Goal: Information Seeking & Learning: Learn about a topic

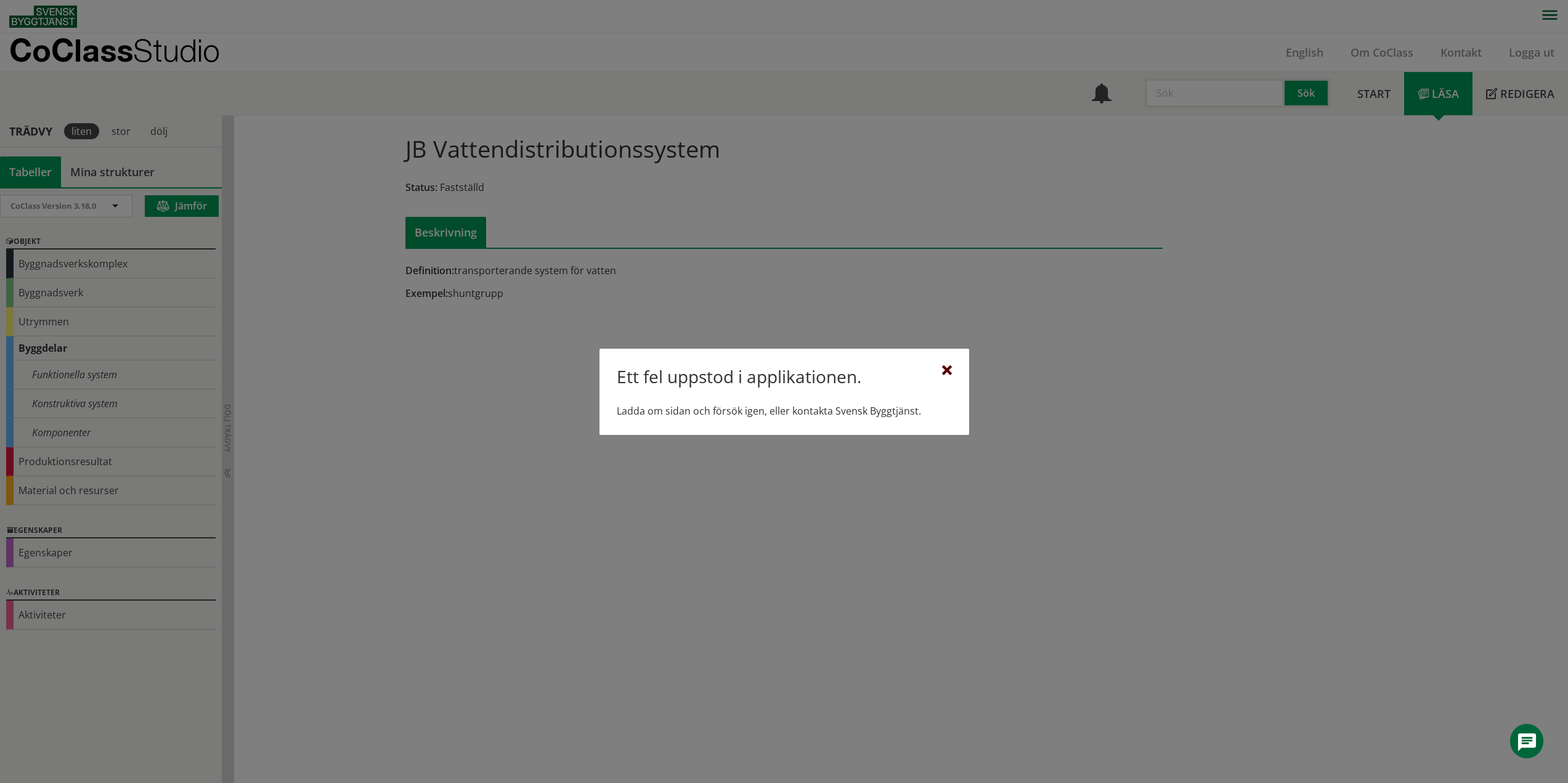
click at [946, 371] on div at bounding box center [946, 371] width 10 height 10
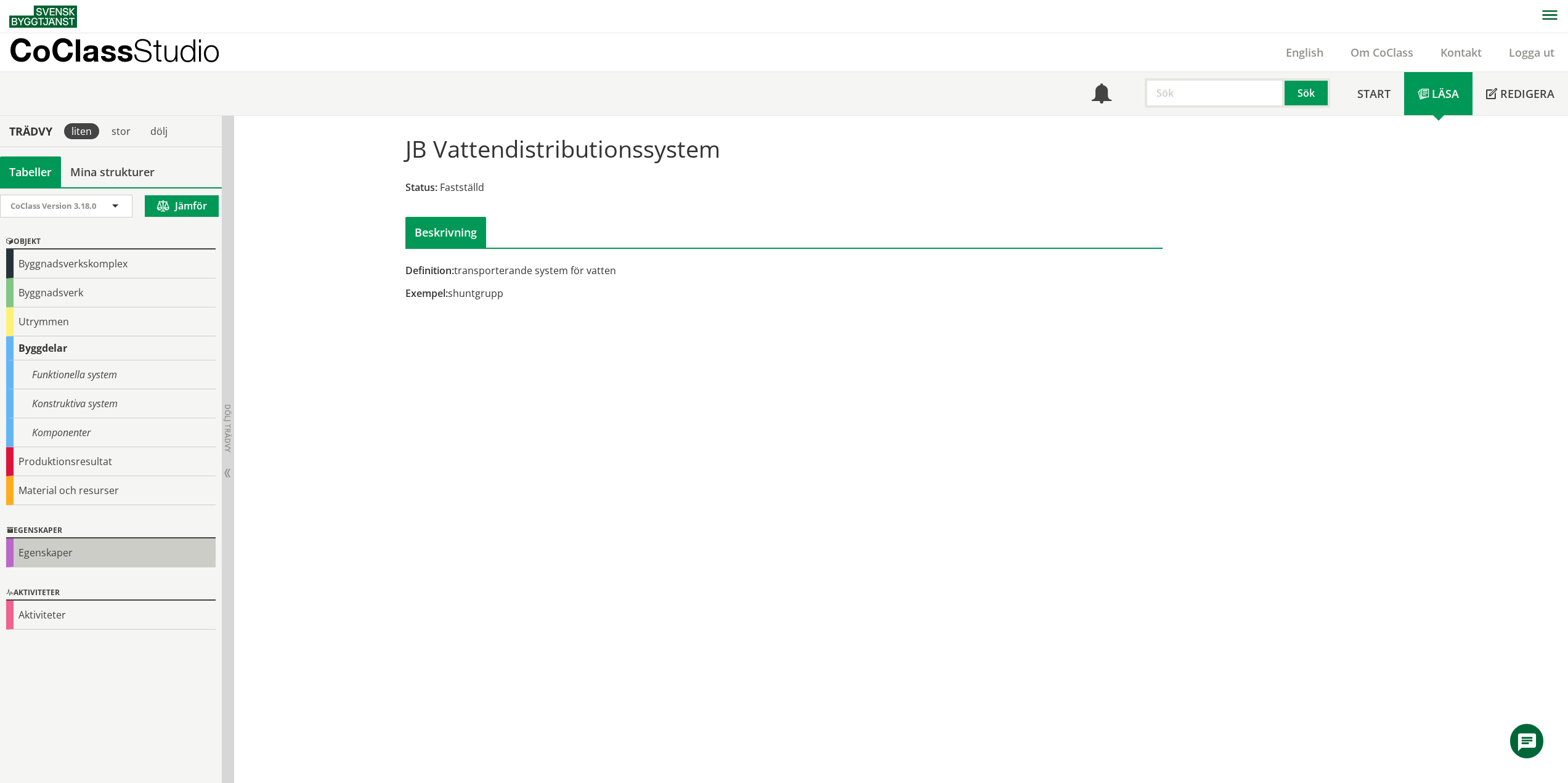
click at [61, 554] on div "Egenskaper" at bounding box center [111, 552] width 209 height 29
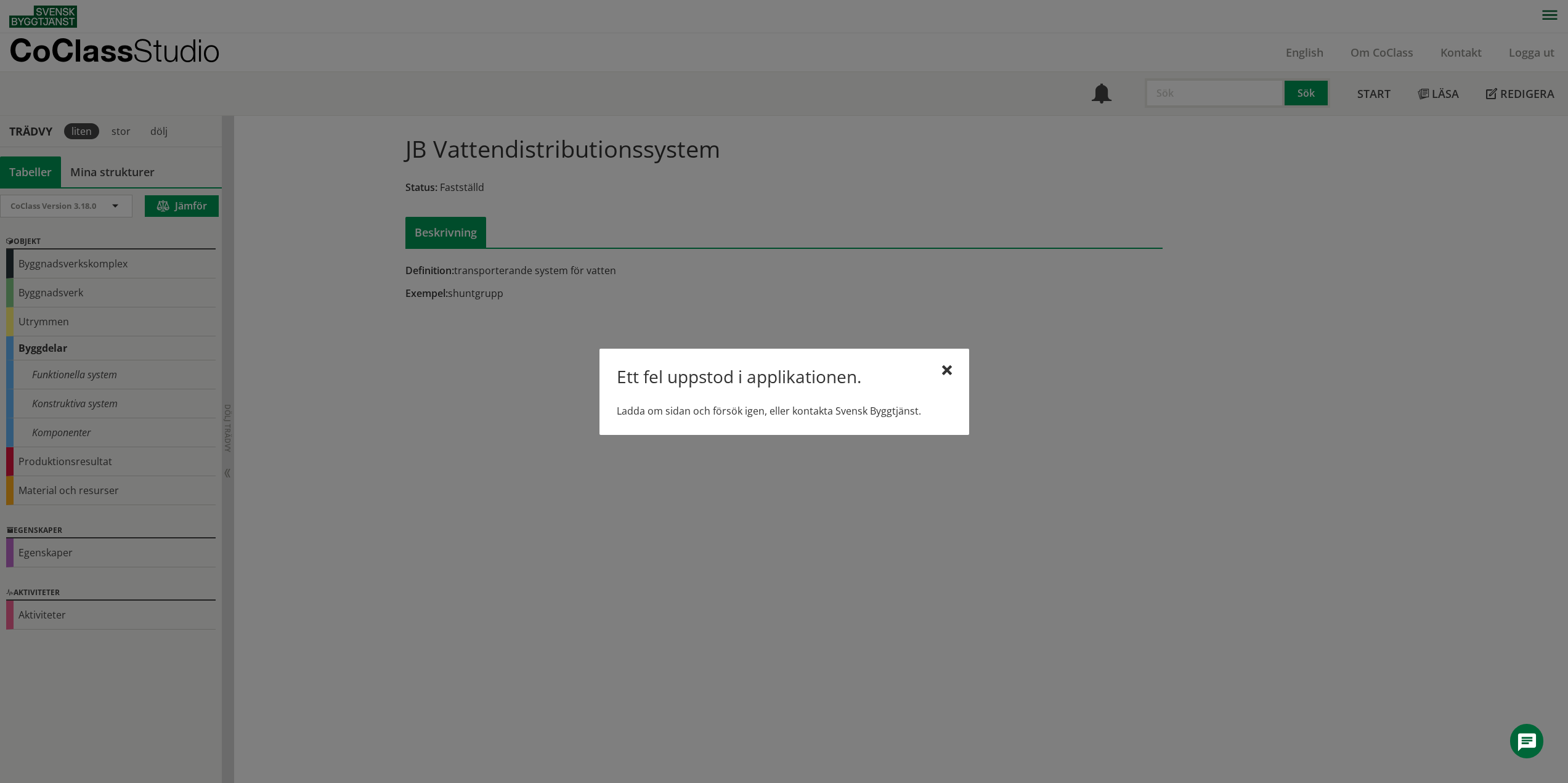
click at [952, 371] on div "Ett fel uppstod i applikationen. Ladda om sidan och försök igen, eller kontakta…" at bounding box center [784, 392] width 370 height 86
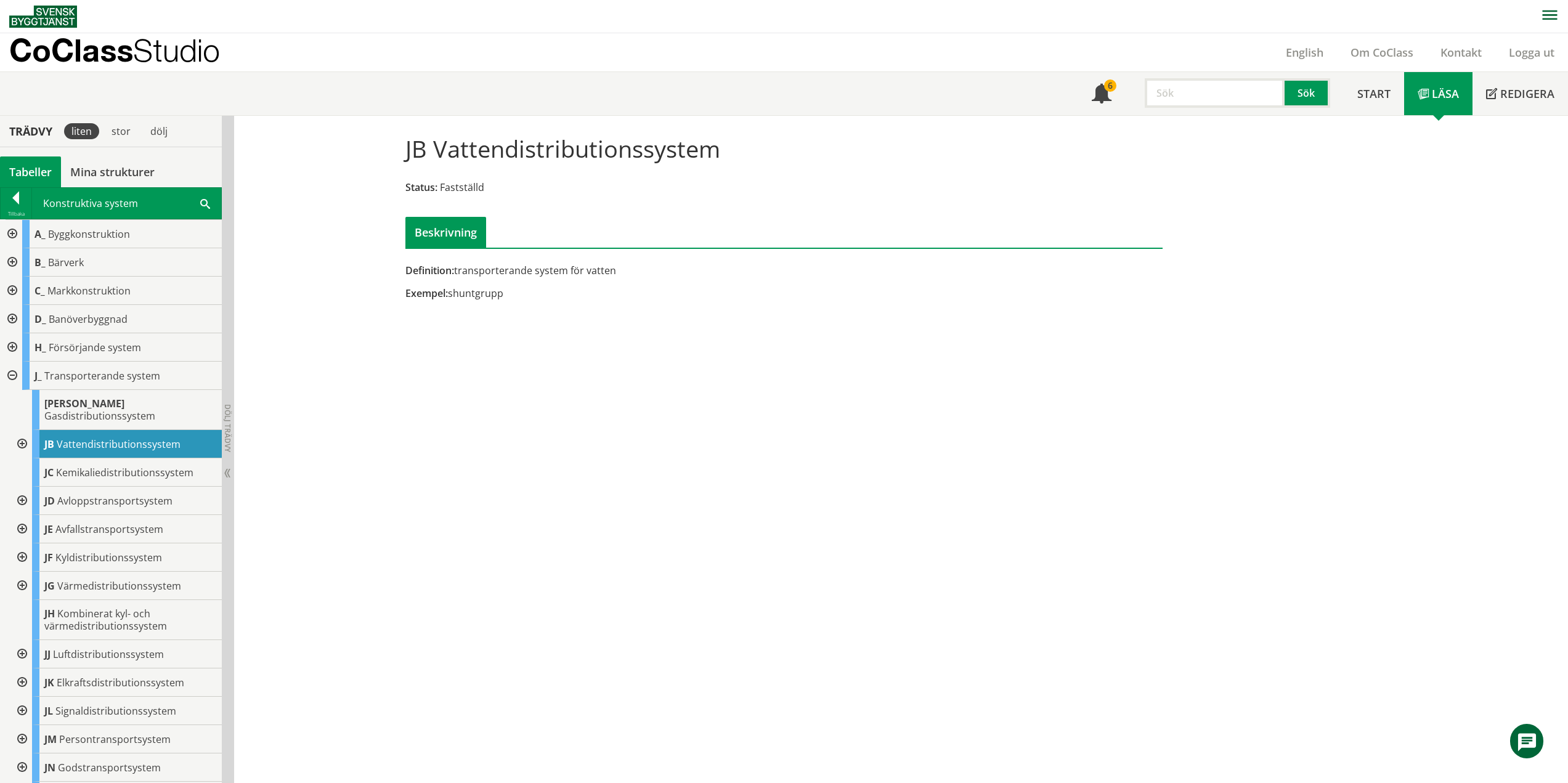
click at [8, 374] on div at bounding box center [11, 375] width 22 height 28
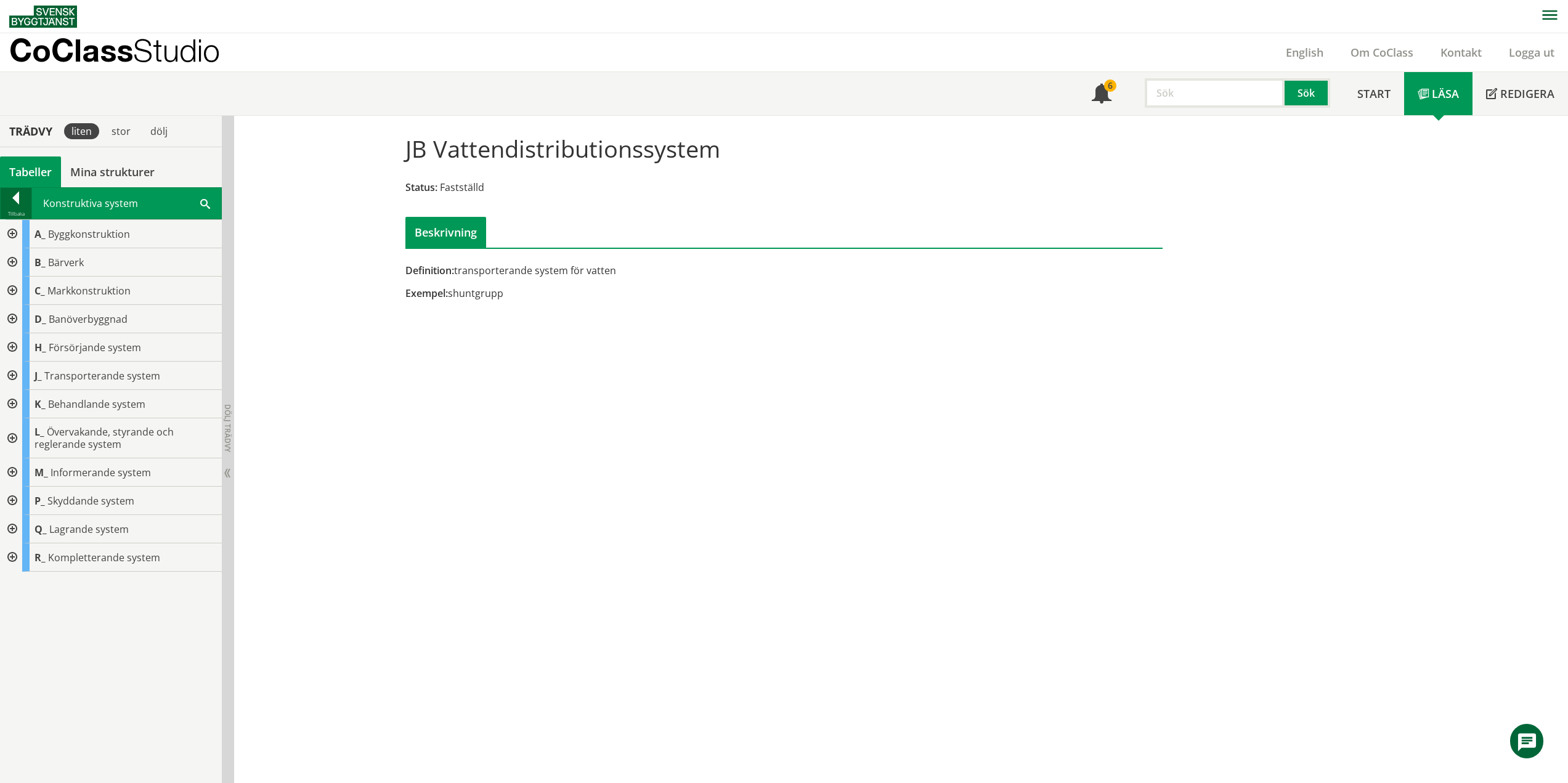
click at [14, 207] on div at bounding box center [16, 200] width 31 height 17
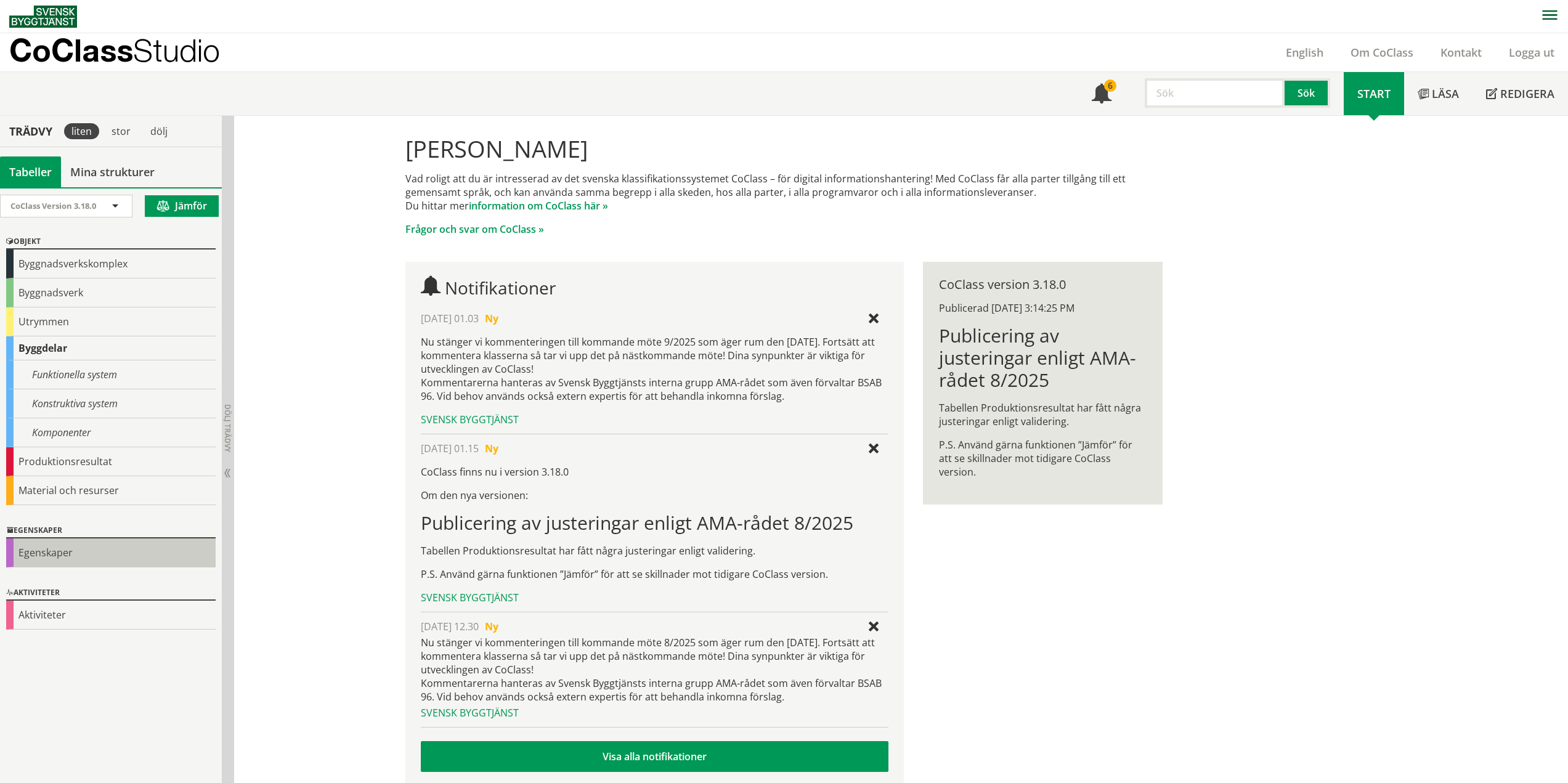
click at [68, 546] on div "Egenskaper" at bounding box center [111, 552] width 209 height 29
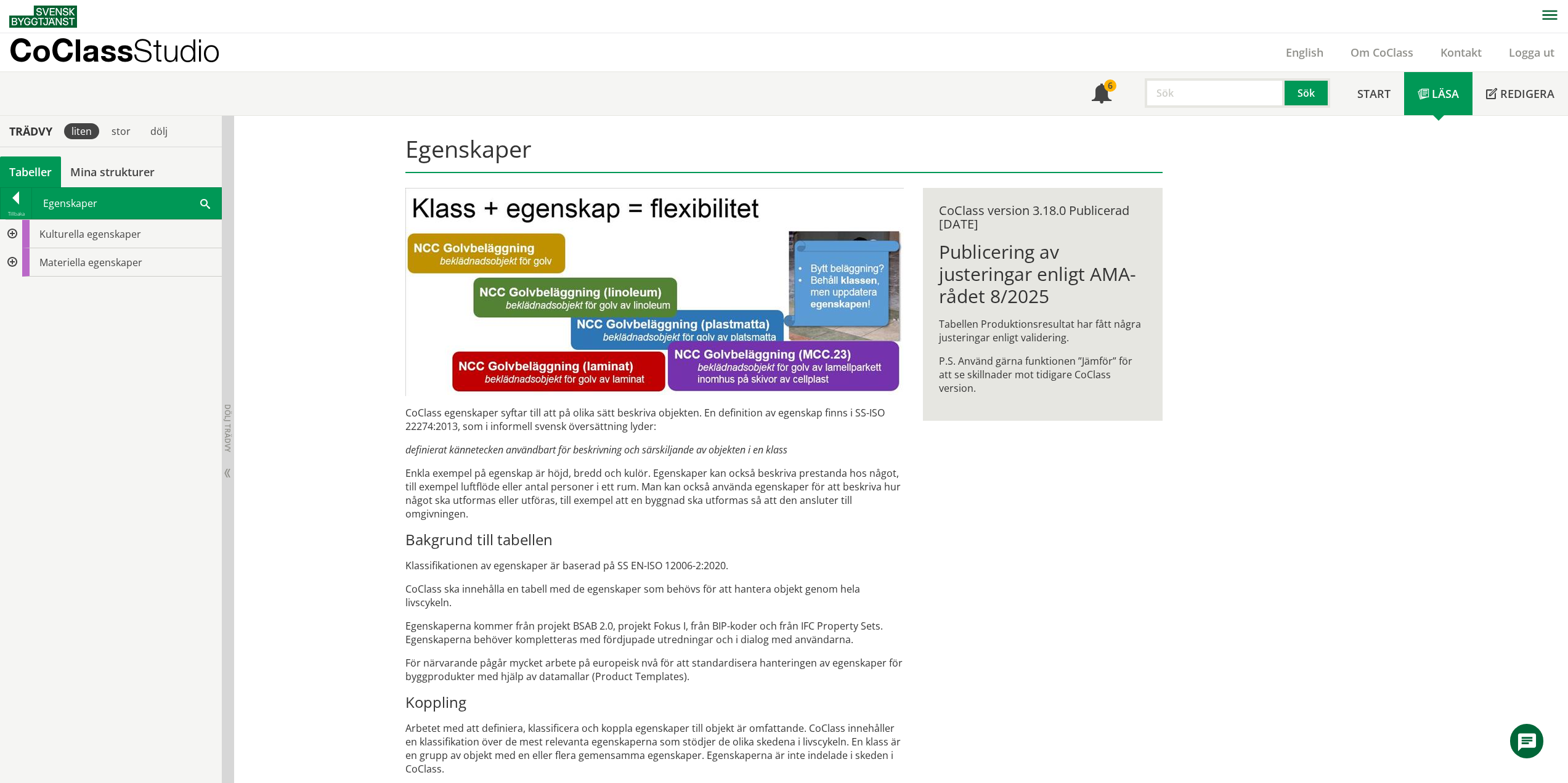
click at [14, 261] on div at bounding box center [11, 262] width 22 height 28
click at [26, 295] on div at bounding box center [21, 290] width 22 height 28
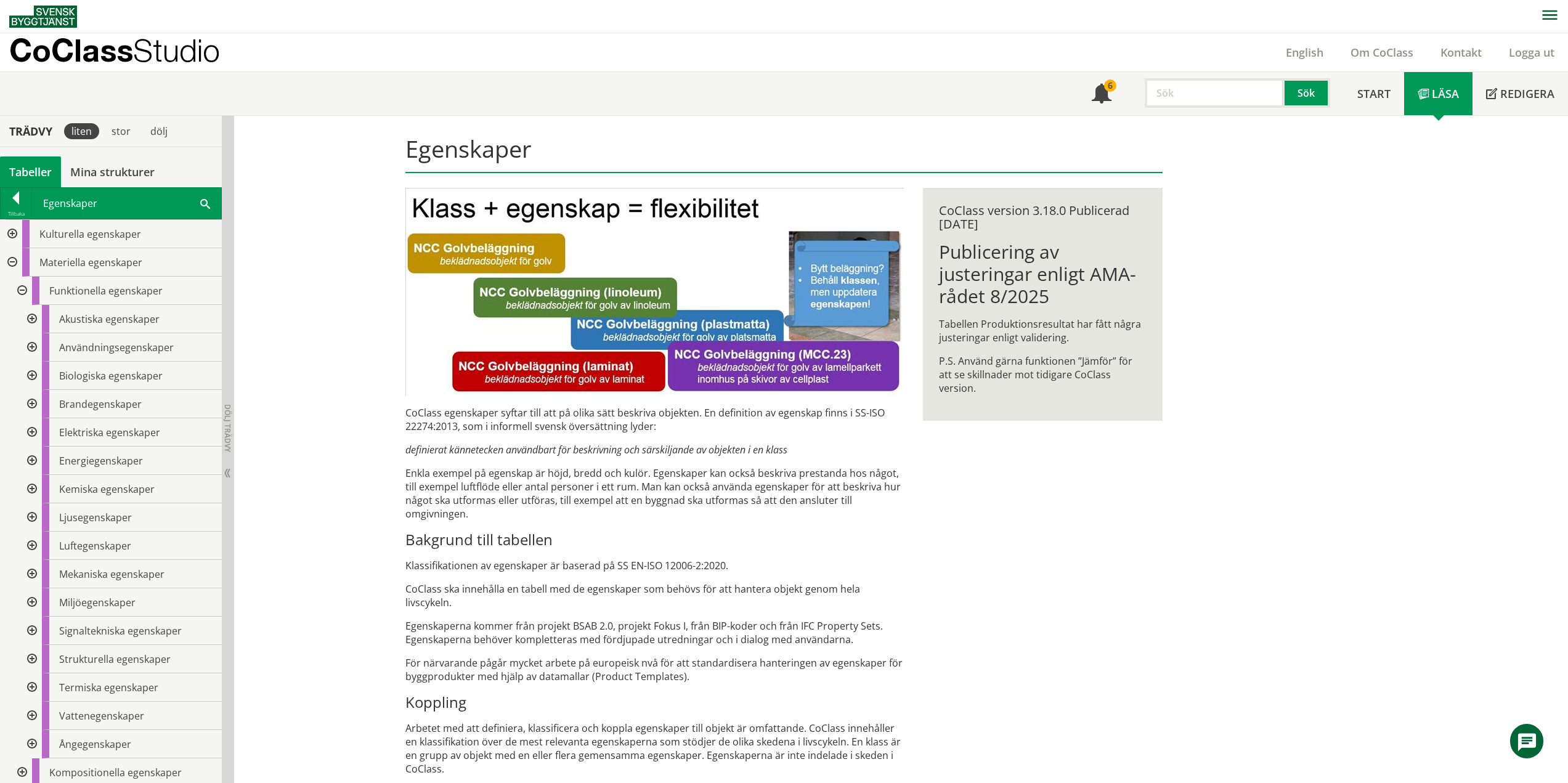
click at [19, 292] on div at bounding box center [21, 290] width 22 height 28
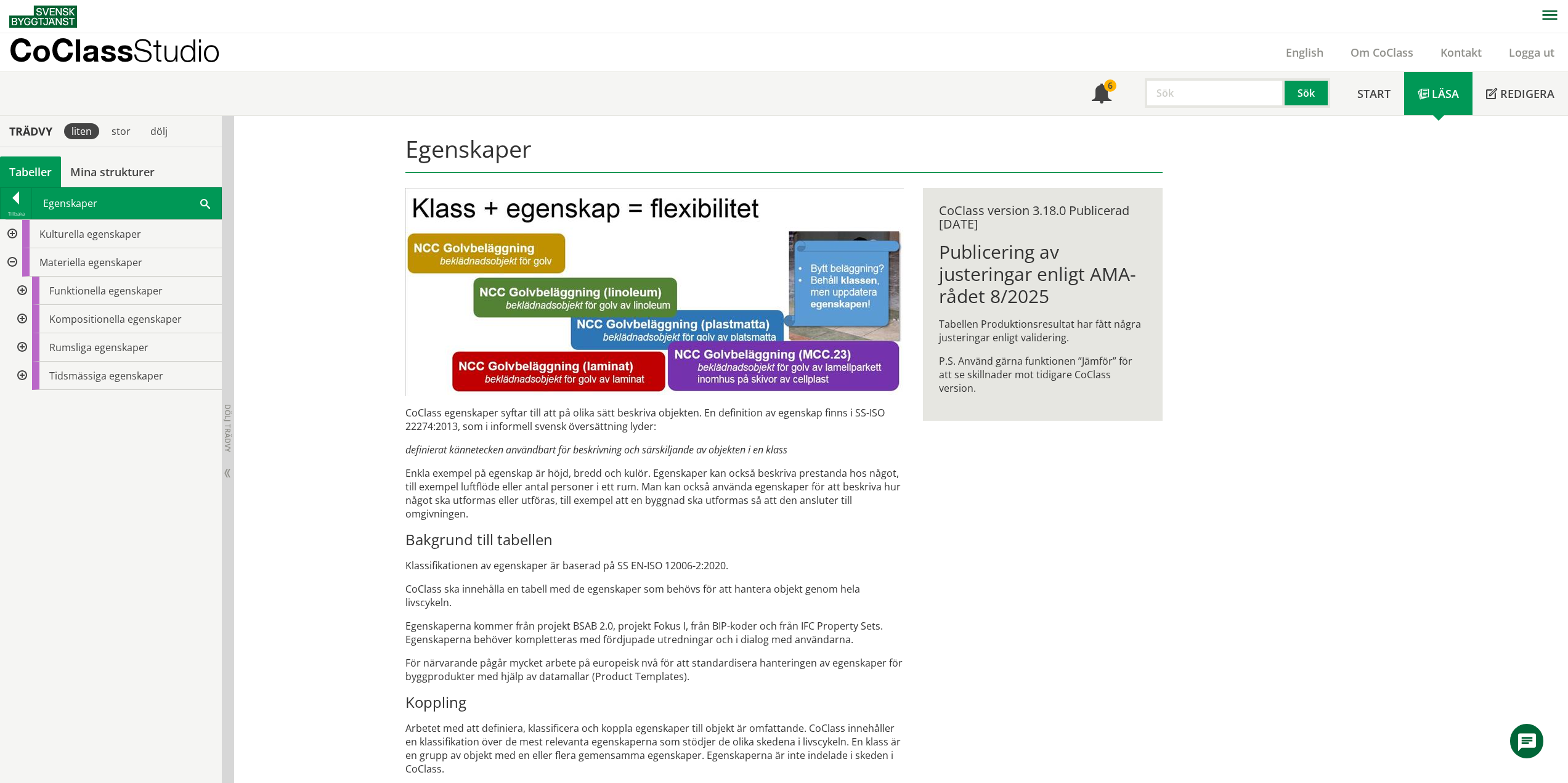
click at [17, 259] on div at bounding box center [11, 262] width 22 height 28
click at [9, 231] on div at bounding box center [11, 234] width 22 height 28
click at [19, 231] on div at bounding box center [11, 234] width 22 height 28
click at [21, 260] on div at bounding box center [11, 262] width 22 height 28
click at [26, 288] on div at bounding box center [21, 290] width 22 height 28
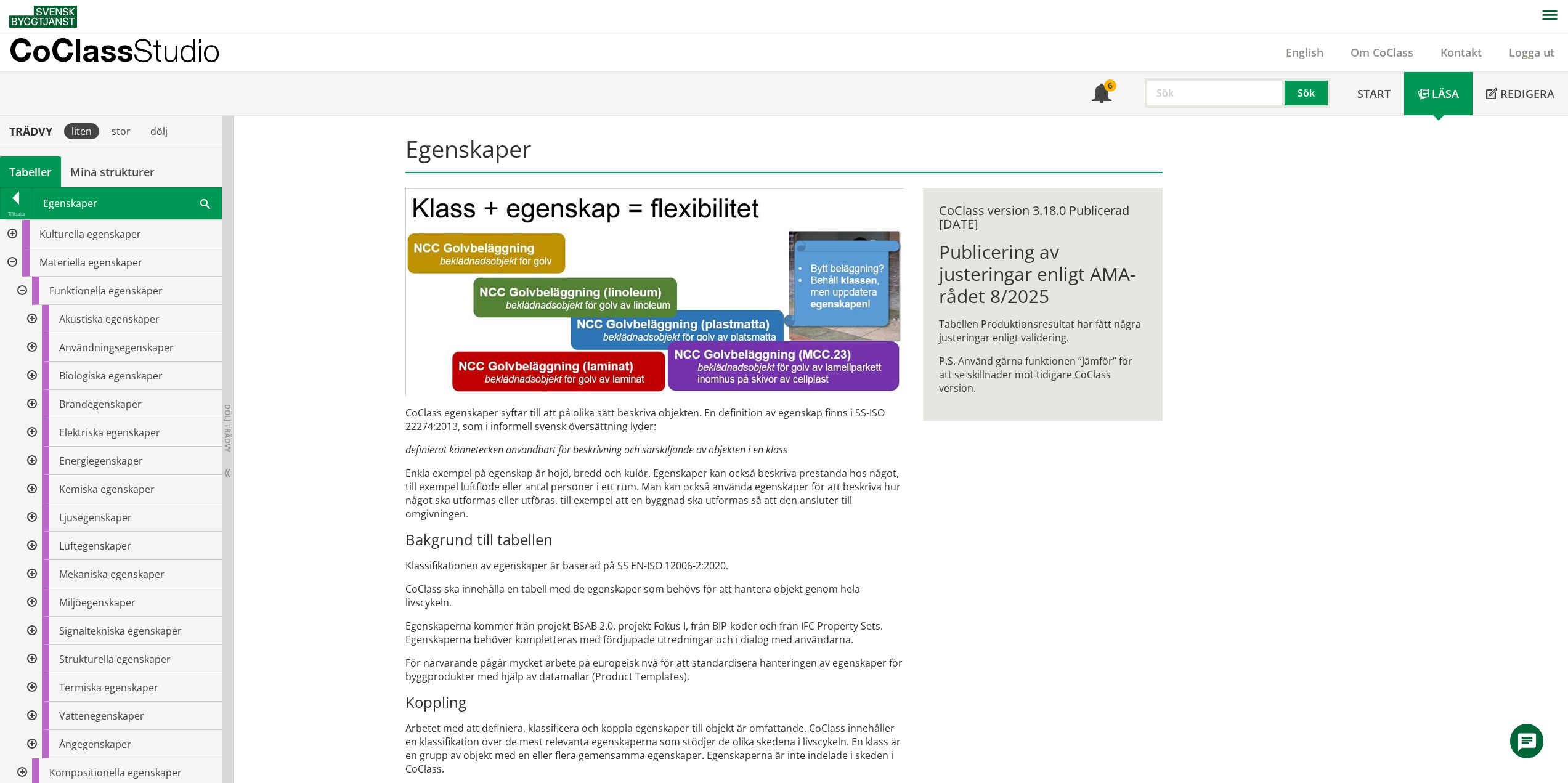
click at [35, 399] on div at bounding box center [31, 404] width 22 height 28
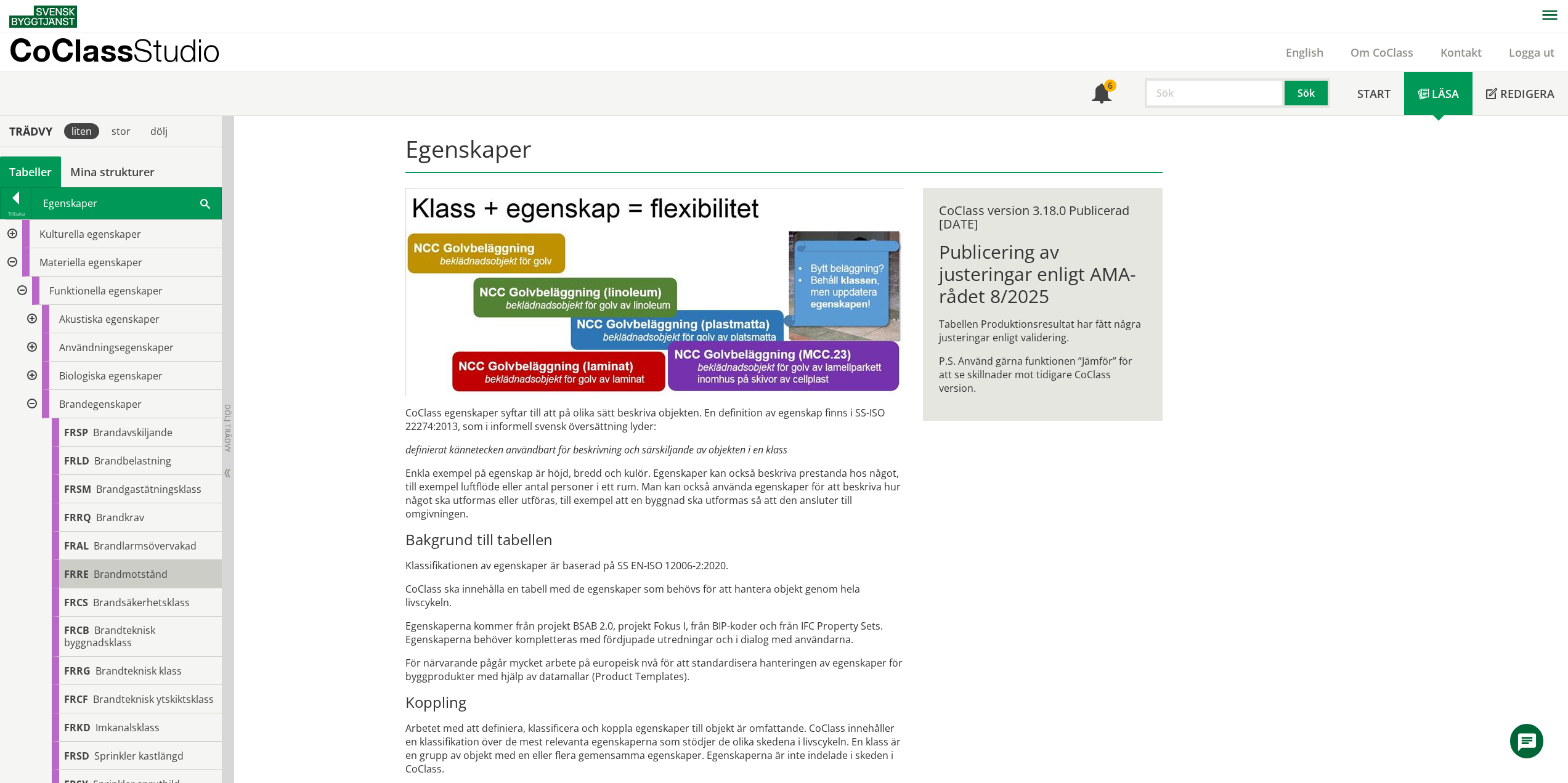
click at [138, 567] on span "Brandmotstånd" at bounding box center [130, 574] width 74 height 14
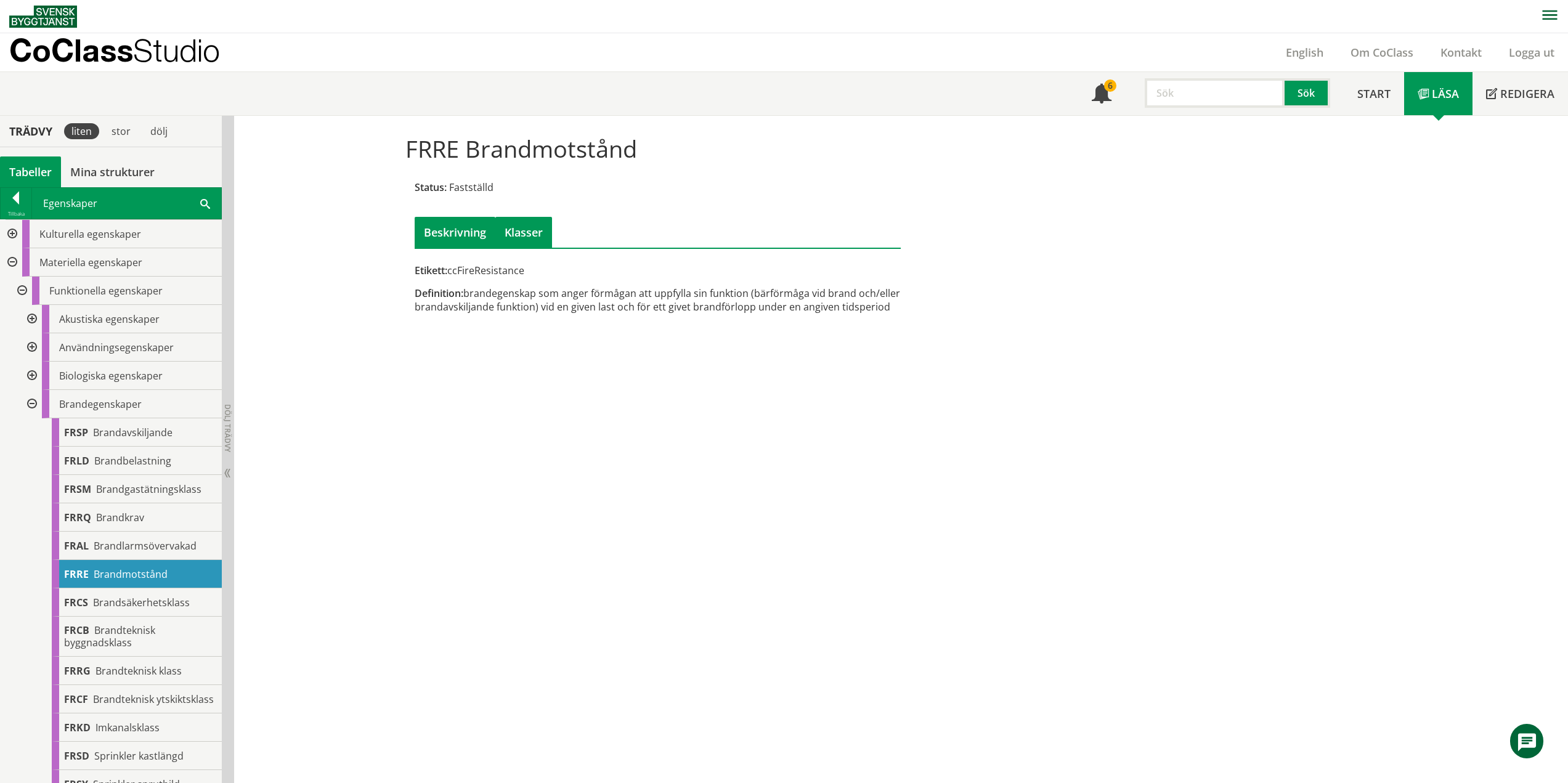
click at [530, 226] on div "Klasser" at bounding box center [524, 231] width 57 height 31
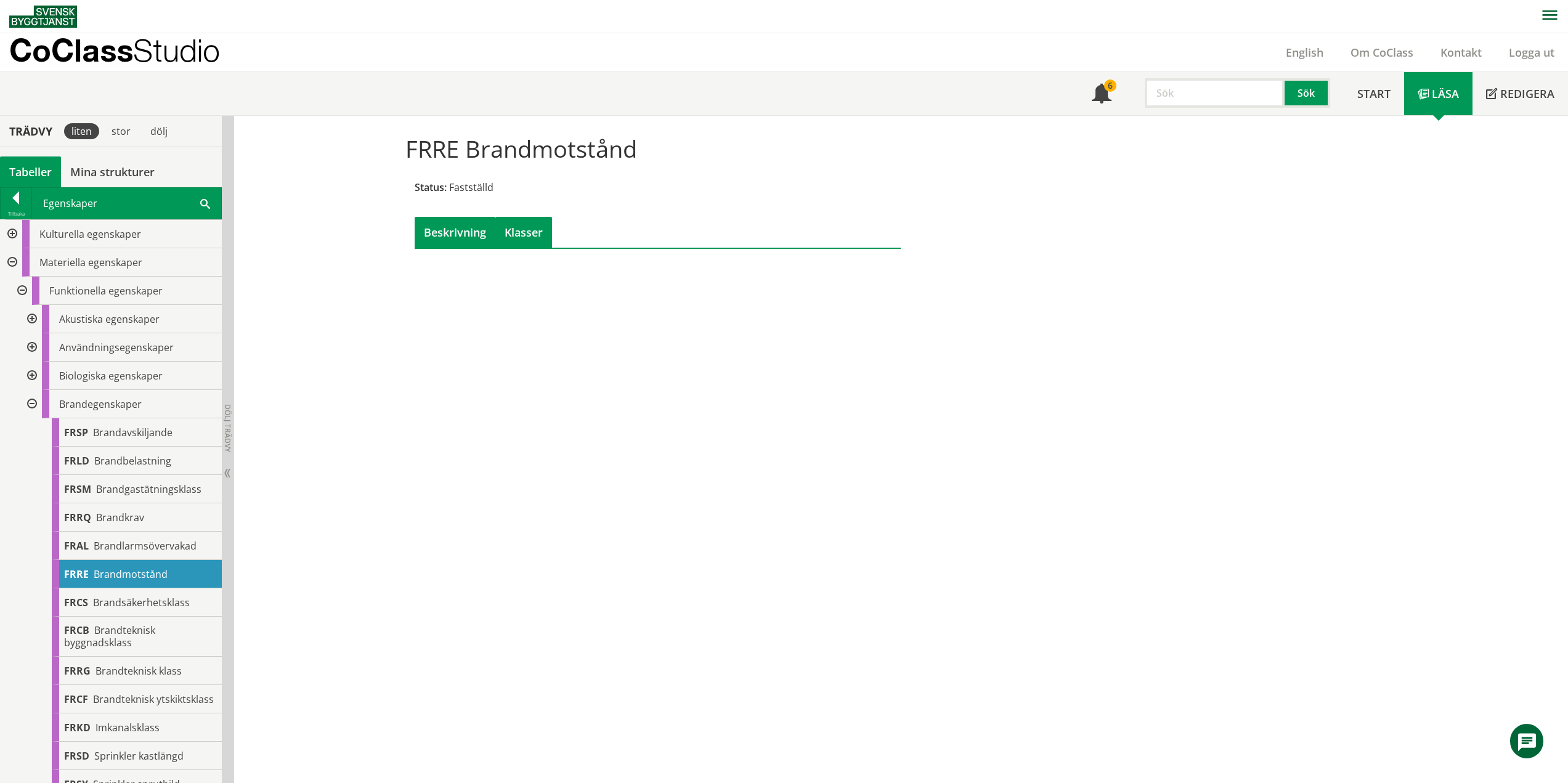
click at [448, 231] on div "Beskrivning" at bounding box center [455, 231] width 80 height 31
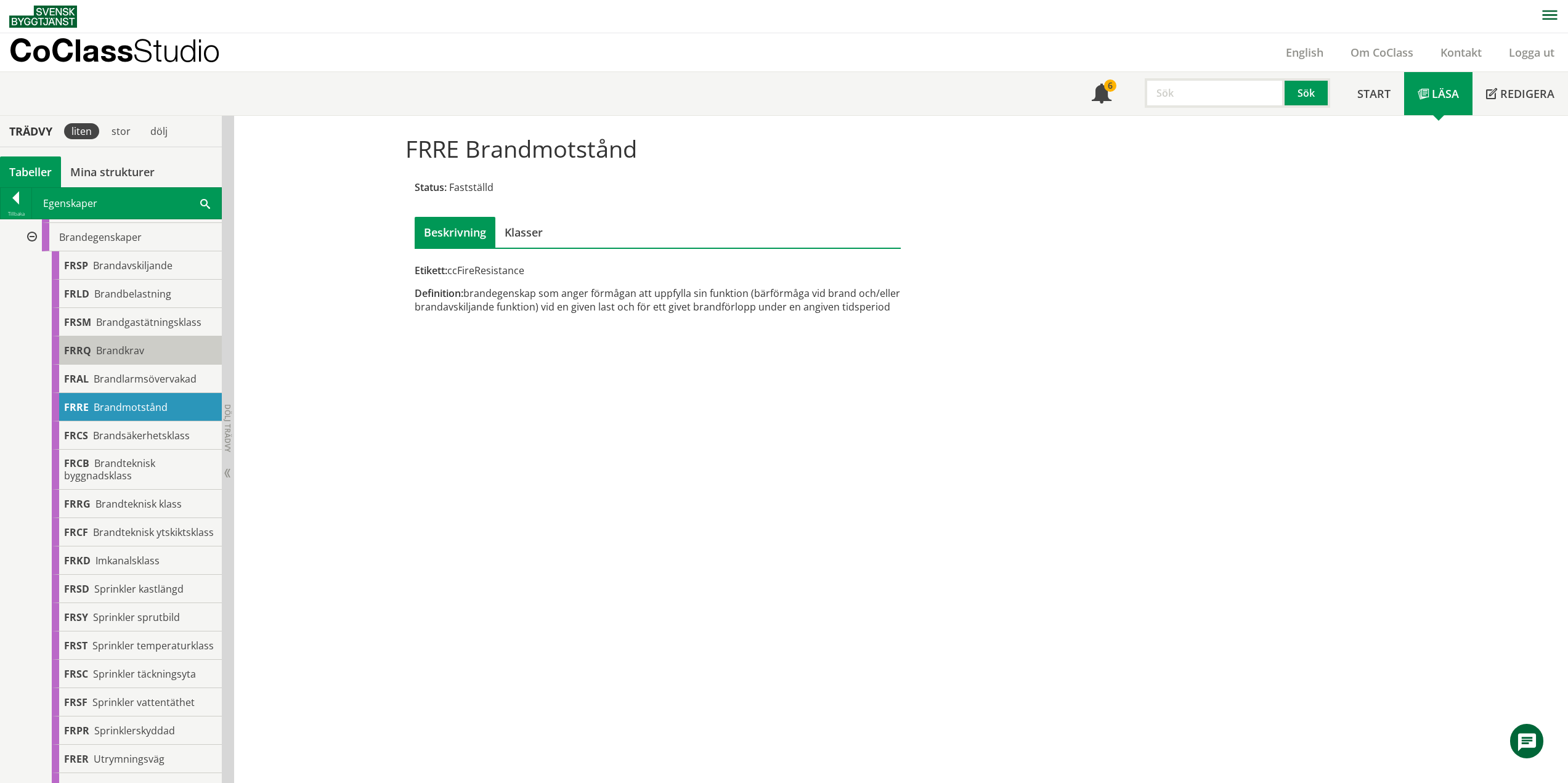
scroll to position [308, 0]
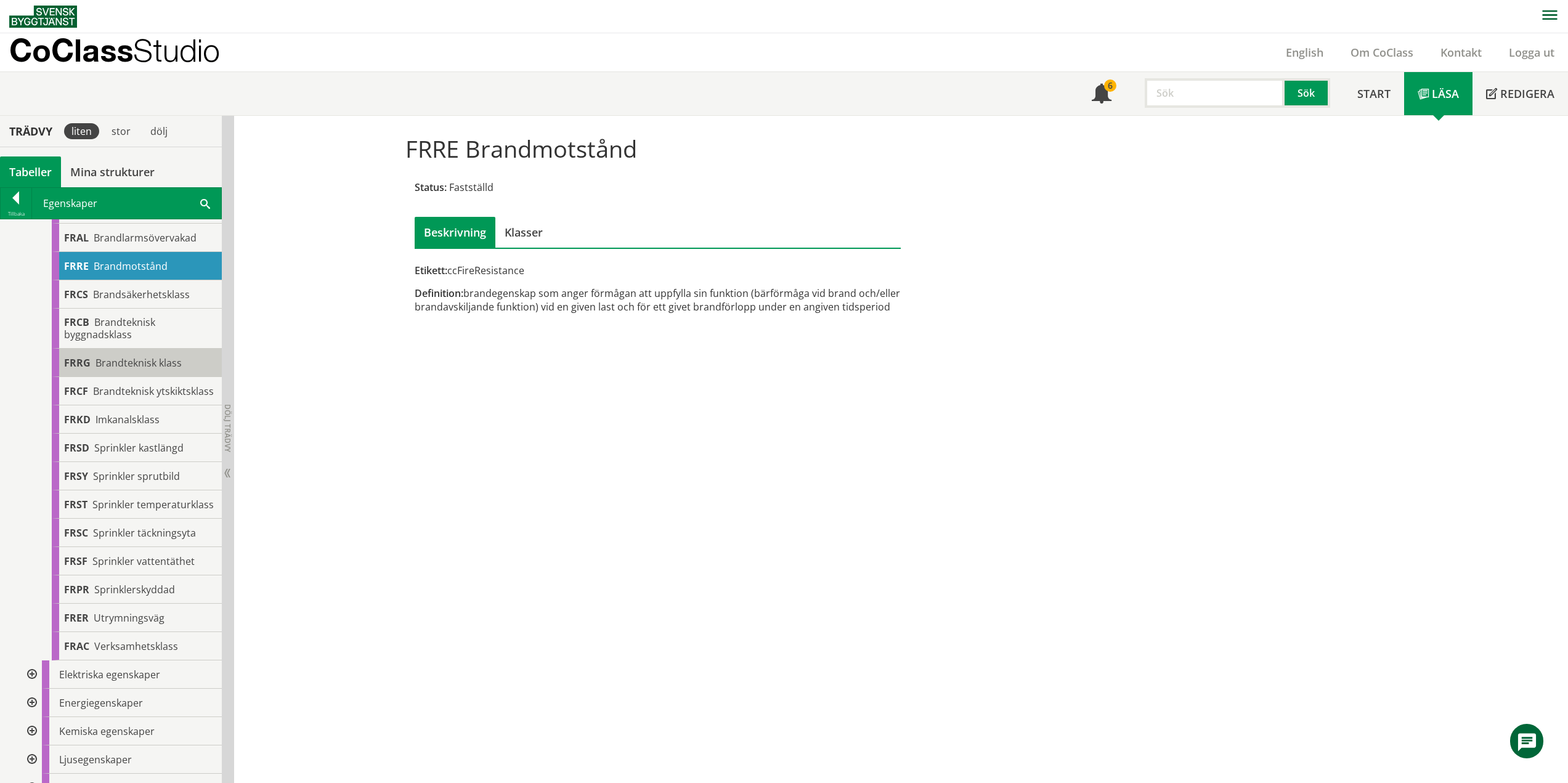
click at [132, 369] on span "Brandteknisk klass" at bounding box center [138, 362] width 86 height 14
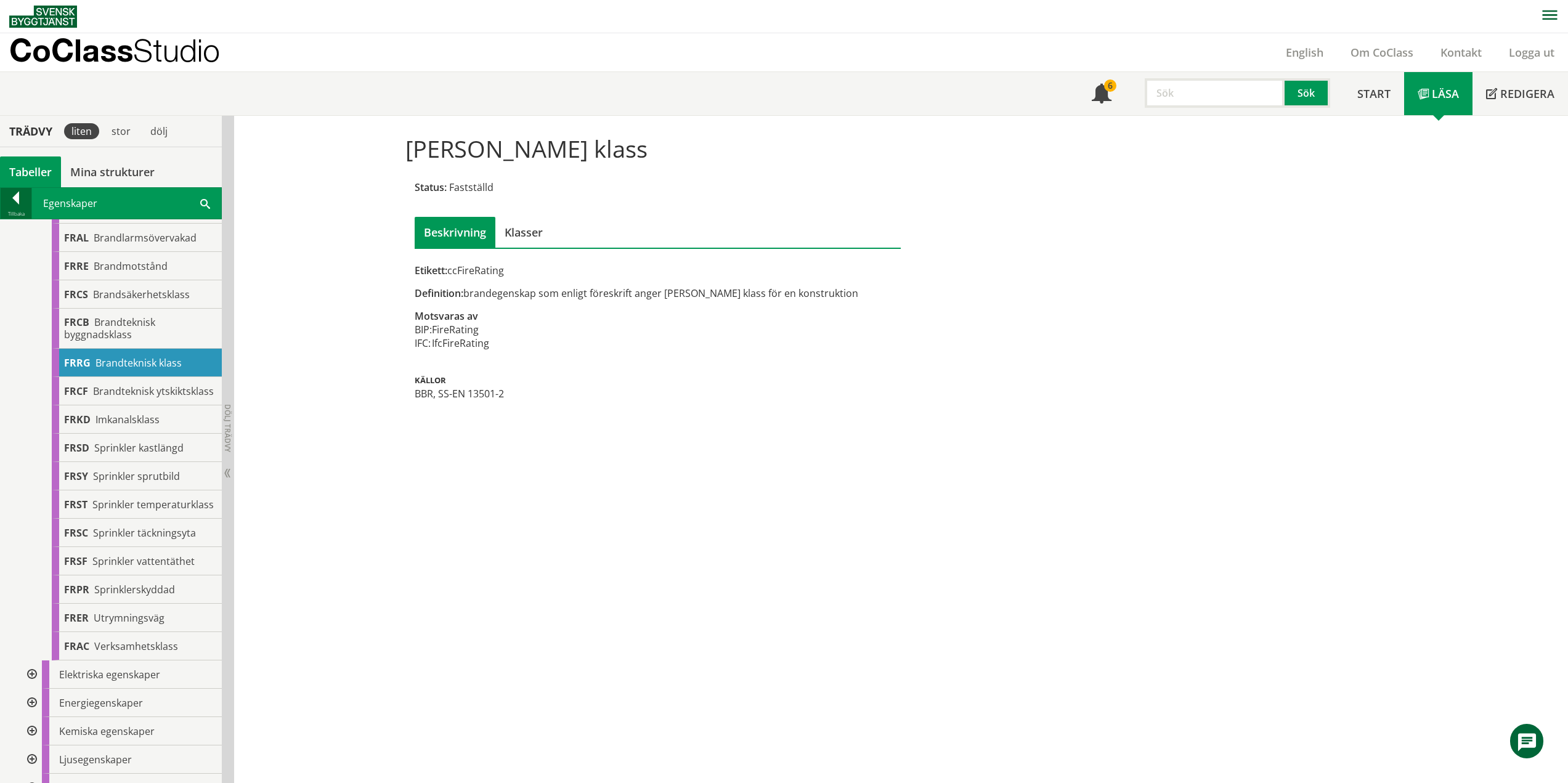
click at [16, 197] on div at bounding box center [16, 200] width 31 height 17
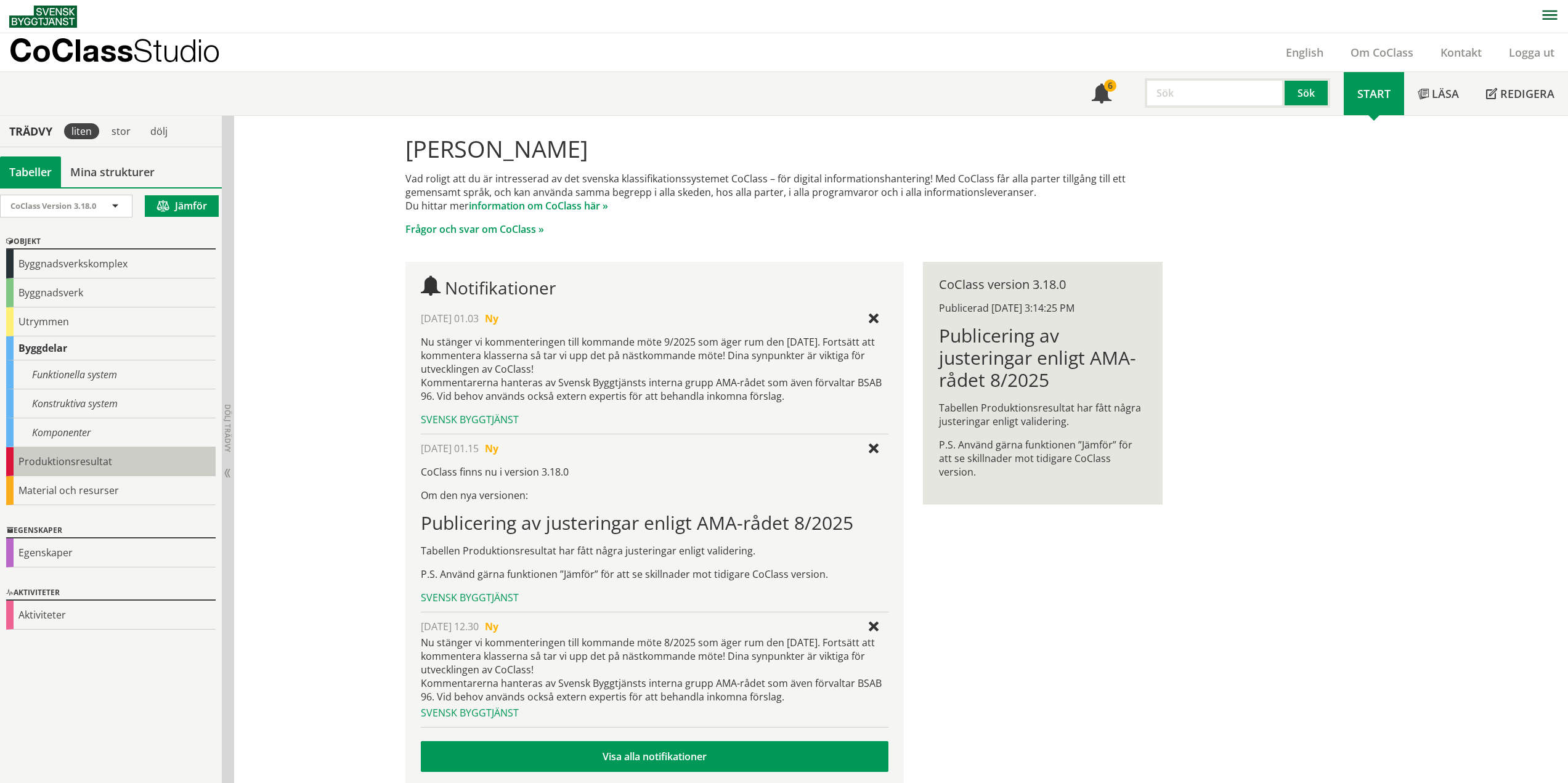
click at [66, 465] on div "Produktionsresultat" at bounding box center [111, 461] width 209 height 29
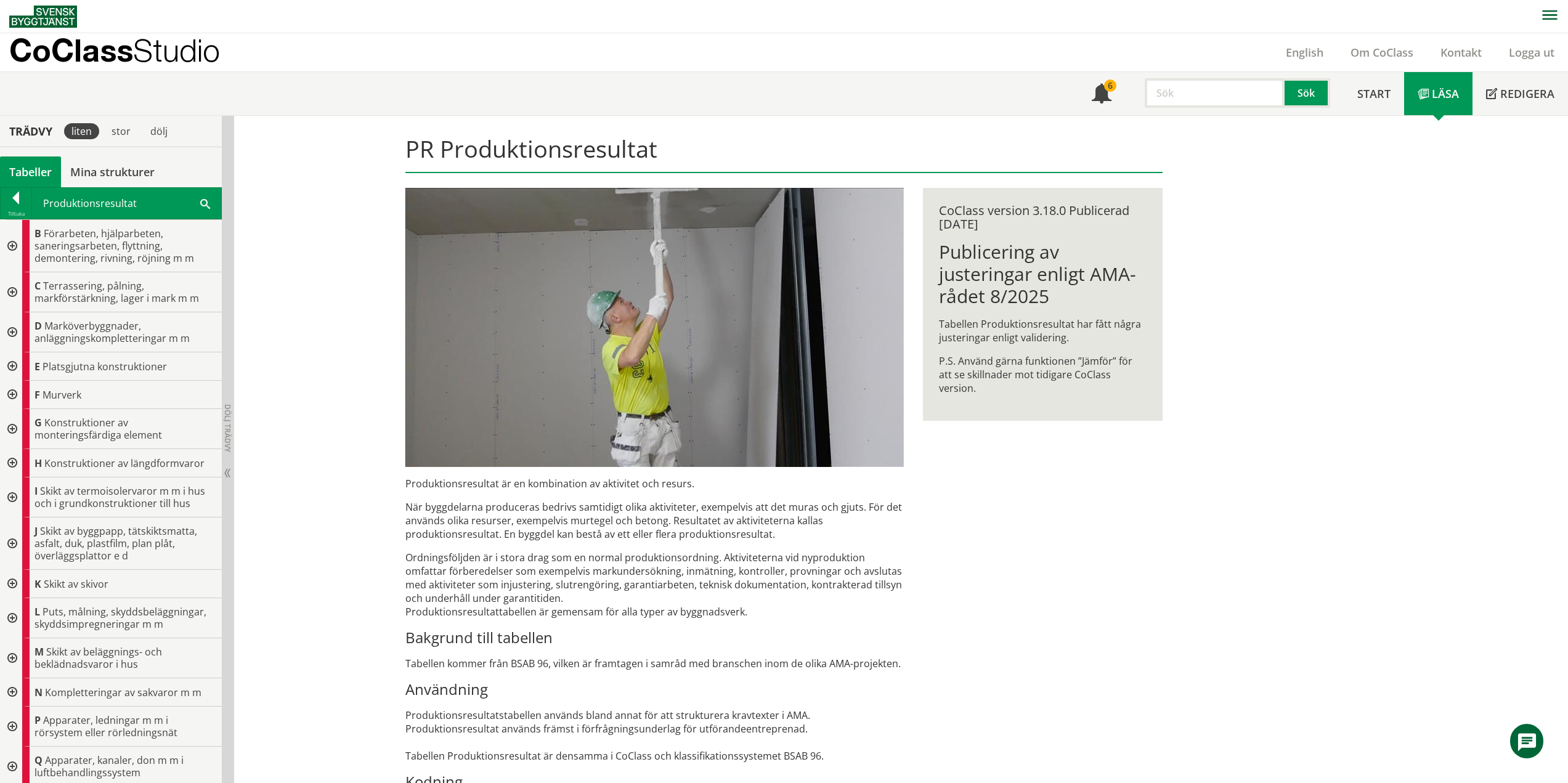
click at [10, 424] on div at bounding box center [11, 428] width 22 height 40
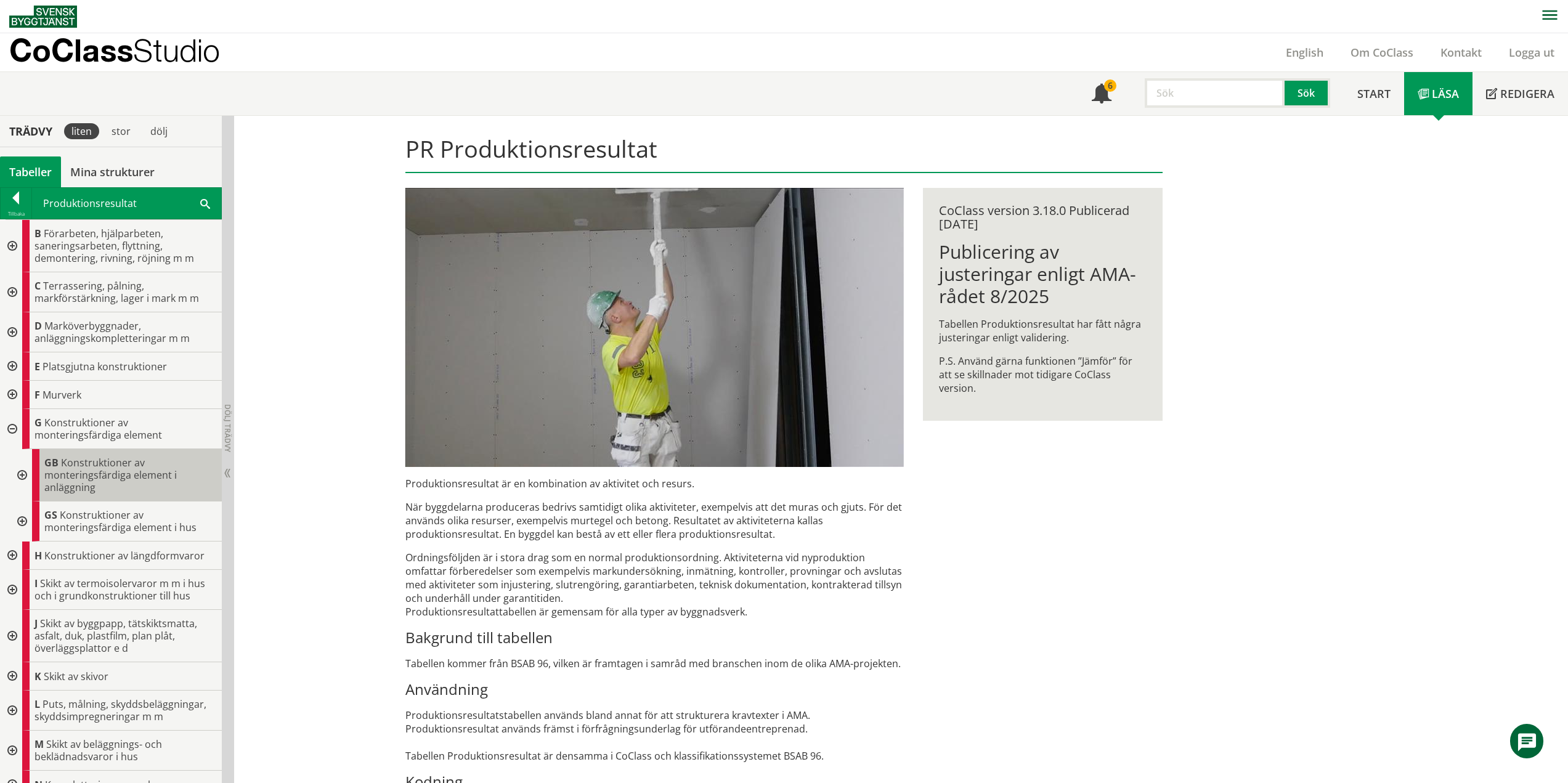
click at [102, 465] on span "Konstruktioner av monteringsfärdiga element i anläggning" at bounding box center [111, 474] width 133 height 38
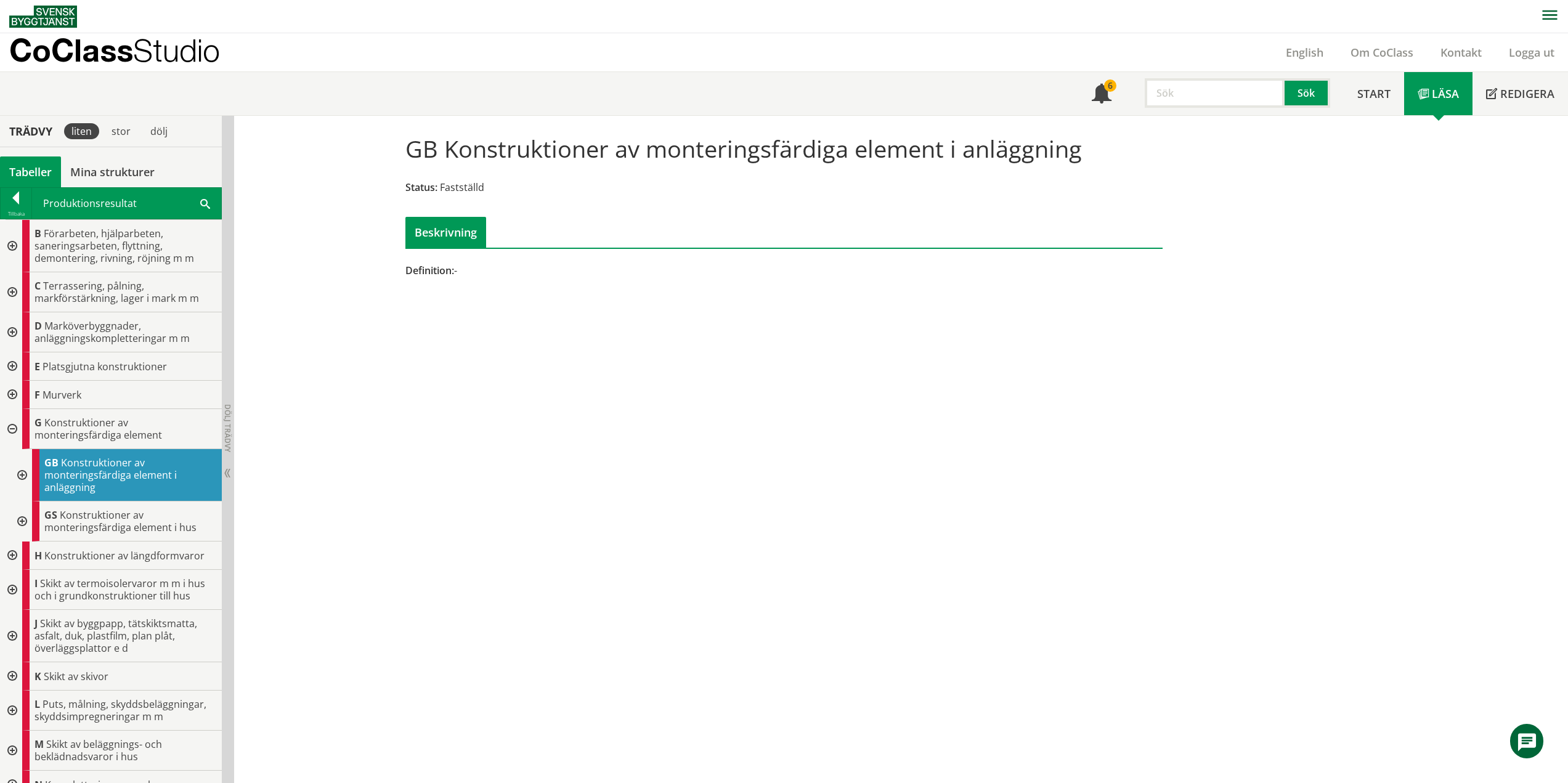
click at [28, 472] on div at bounding box center [21, 475] width 22 height 52
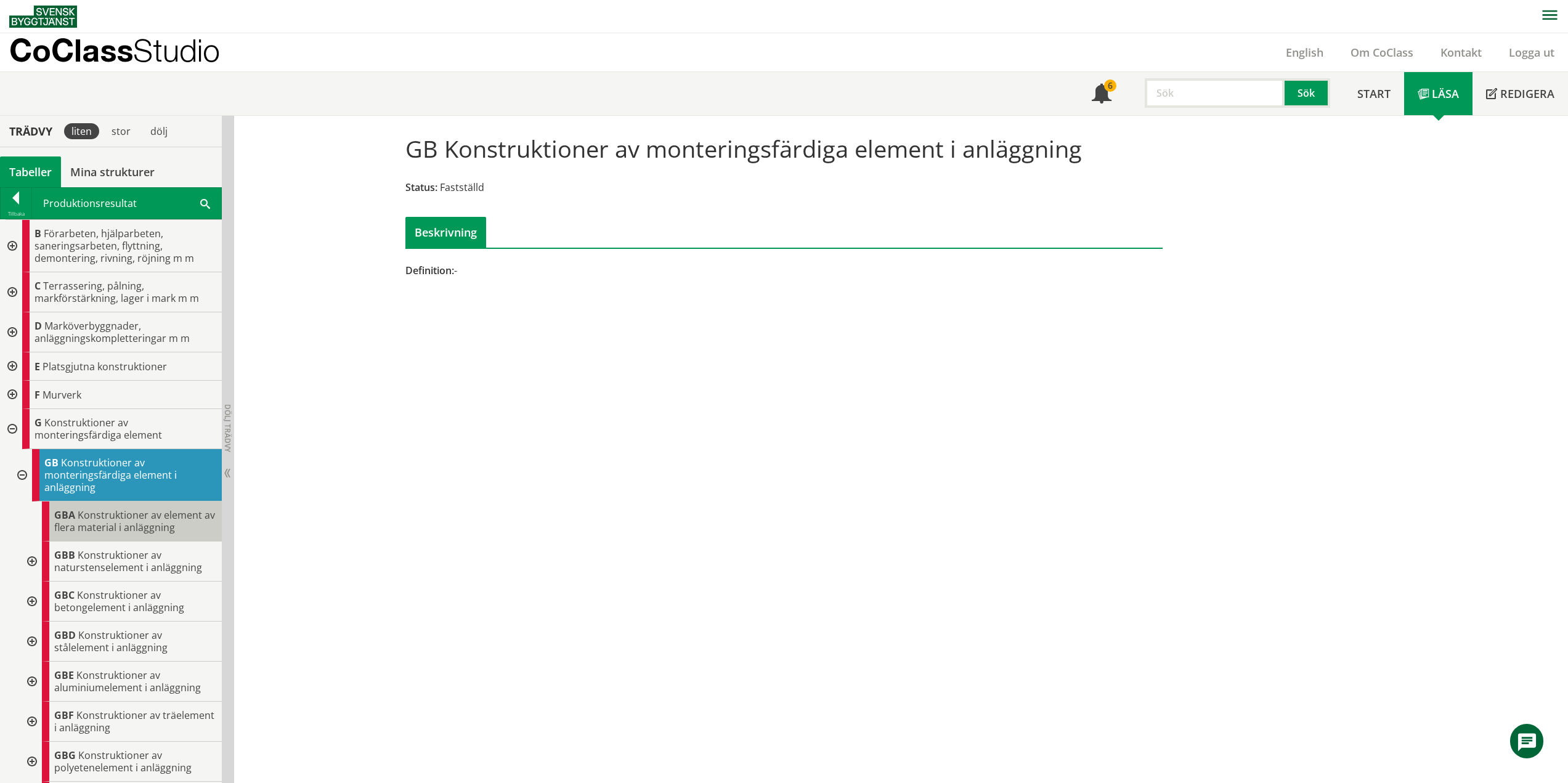
click at [78, 520] on span "Konstruktioner av element av flera material i anläggning" at bounding box center [134, 521] width 161 height 26
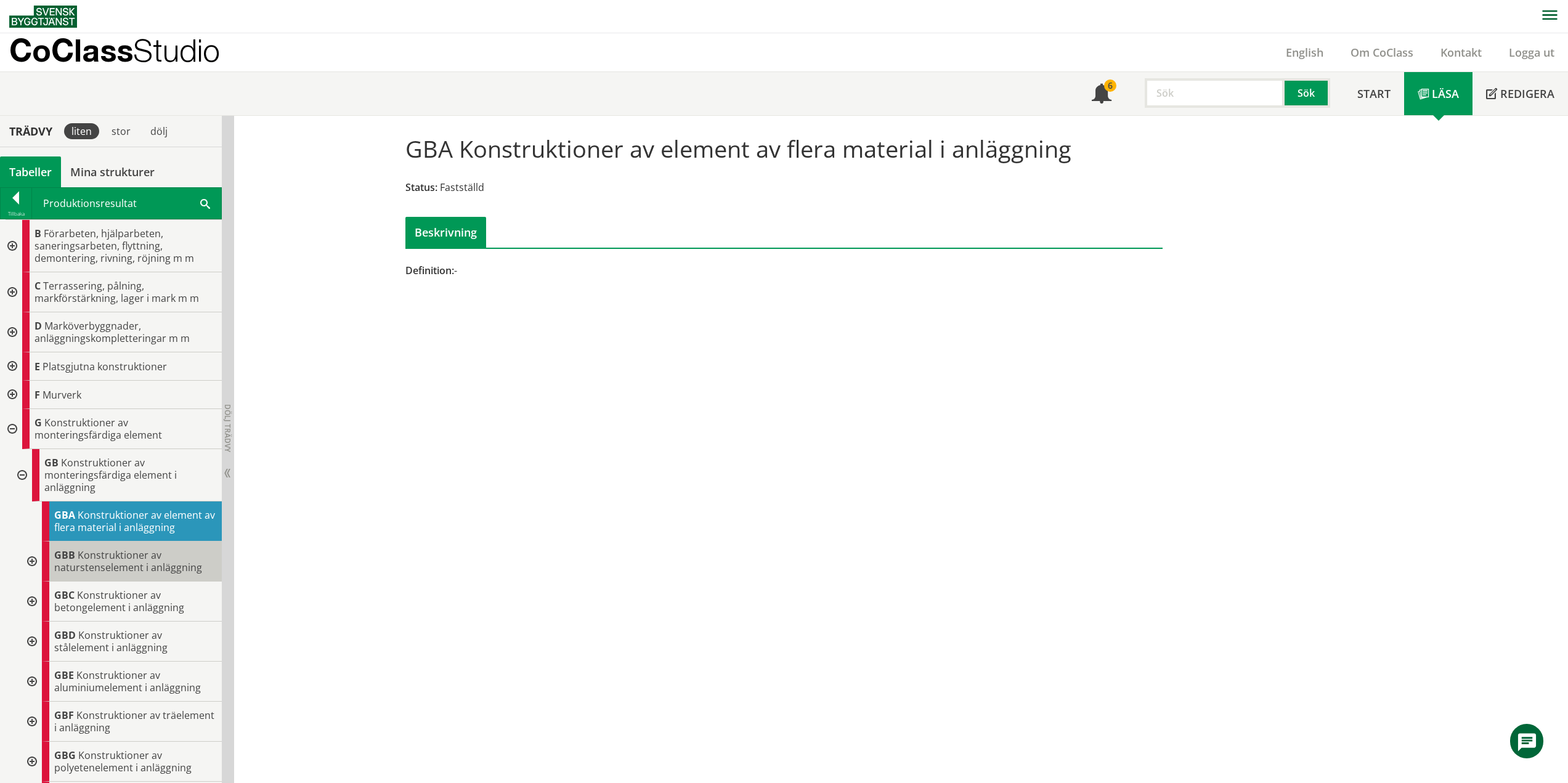
click at [113, 574] on div "GBB Konstruktioner av naturstenselement i anläggning" at bounding box center [132, 561] width 180 height 40
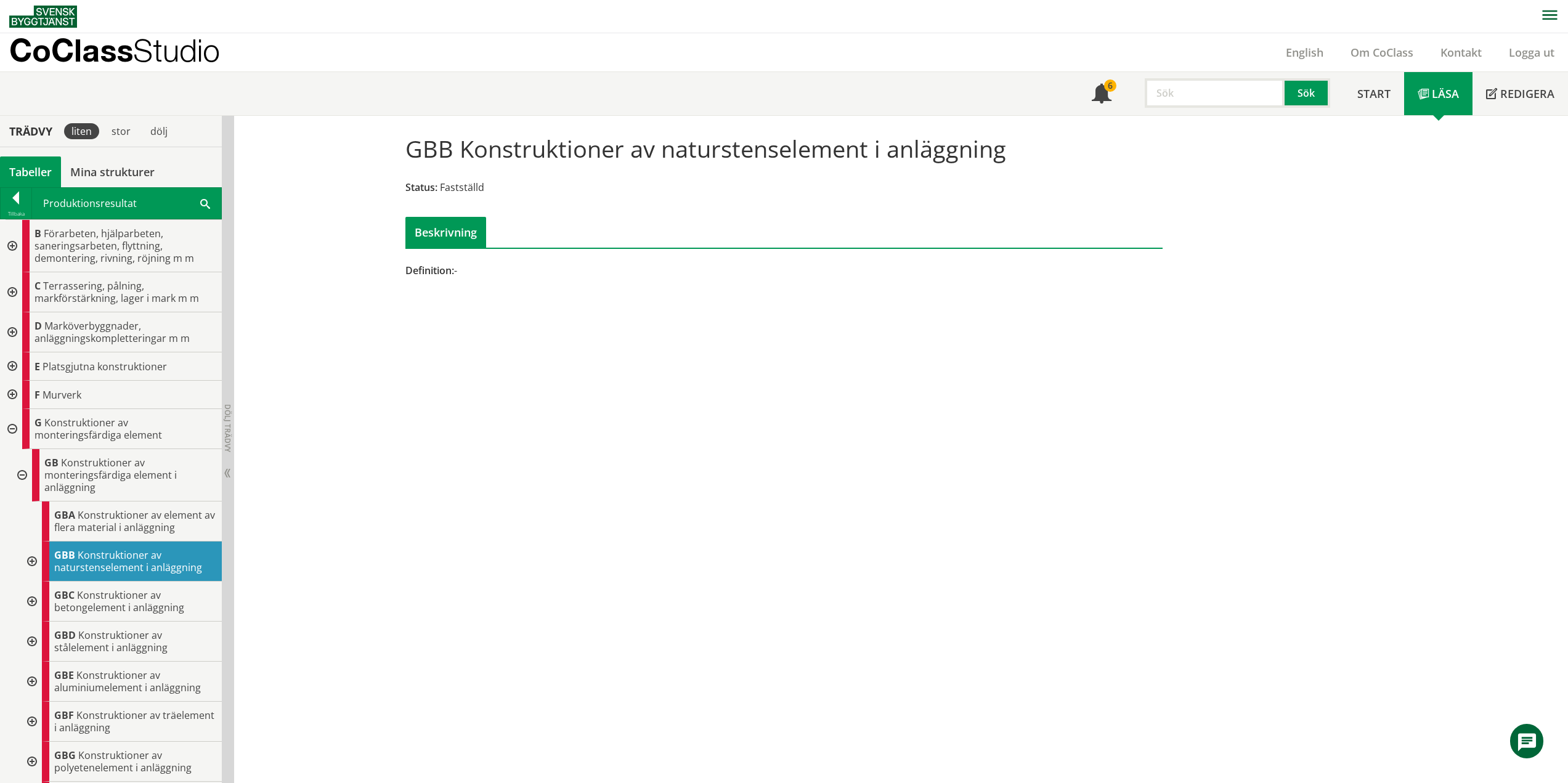
click at [35, 561] on div at bounding box center [31, 561] width 22 height 40
drag, startPoint x: 113, startPoint y: 603, endPoint x: 120, endPoint y: 604, distance: 7.1
click at [113, 604] on span "Konstruktion av naturstenselement i mark" at bounding box center [124, 601] width 120 height 26
click at [43, 599] on div at bounding box center [41, 601] width 22 height 40
click at [124, 636] on span "Mur av naturstenselement" at bounding box center [119, 641] width 90 height 26
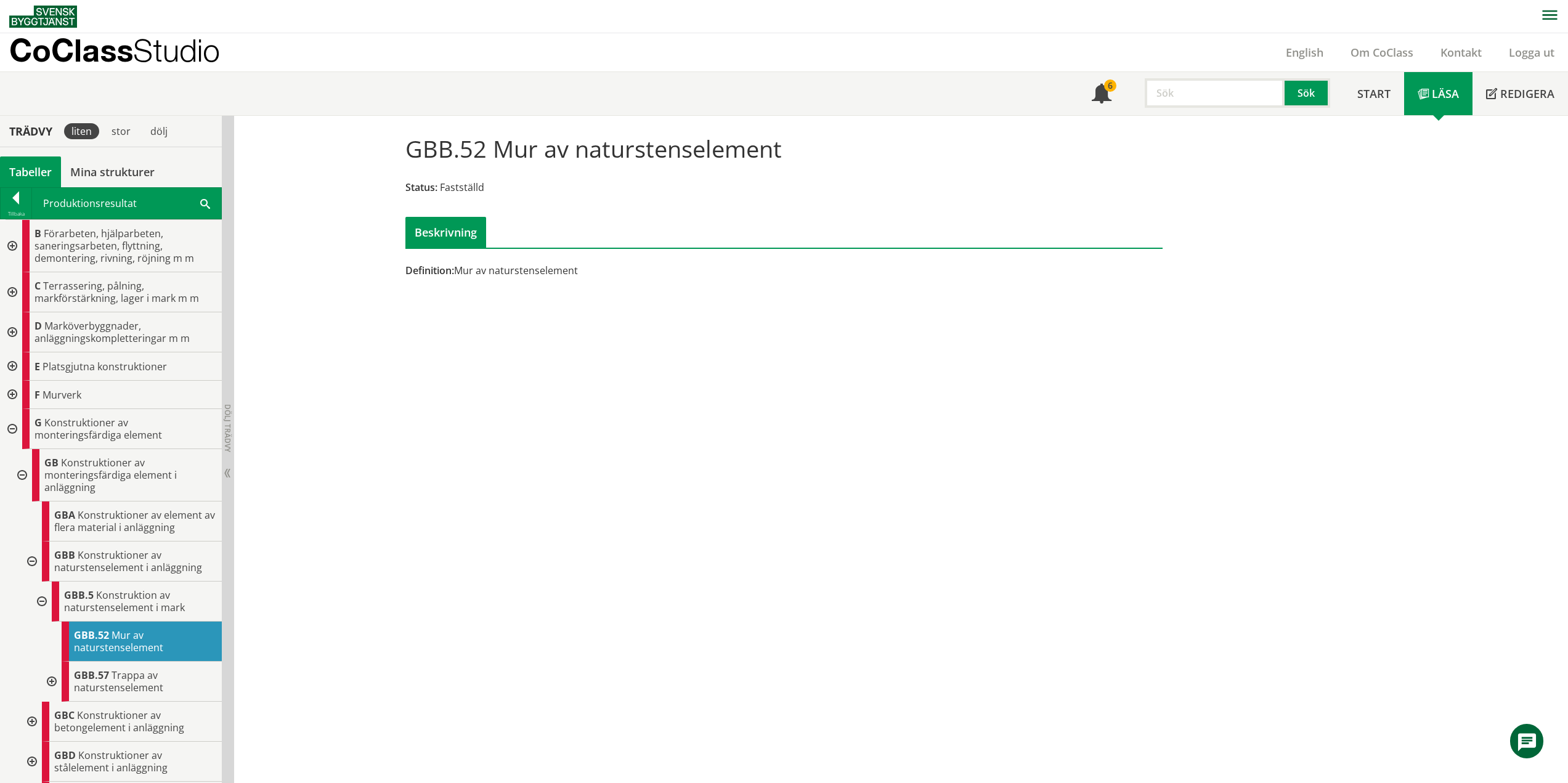
click at [12, 292] on div at bounding box center [11, 292] width 22 height 40
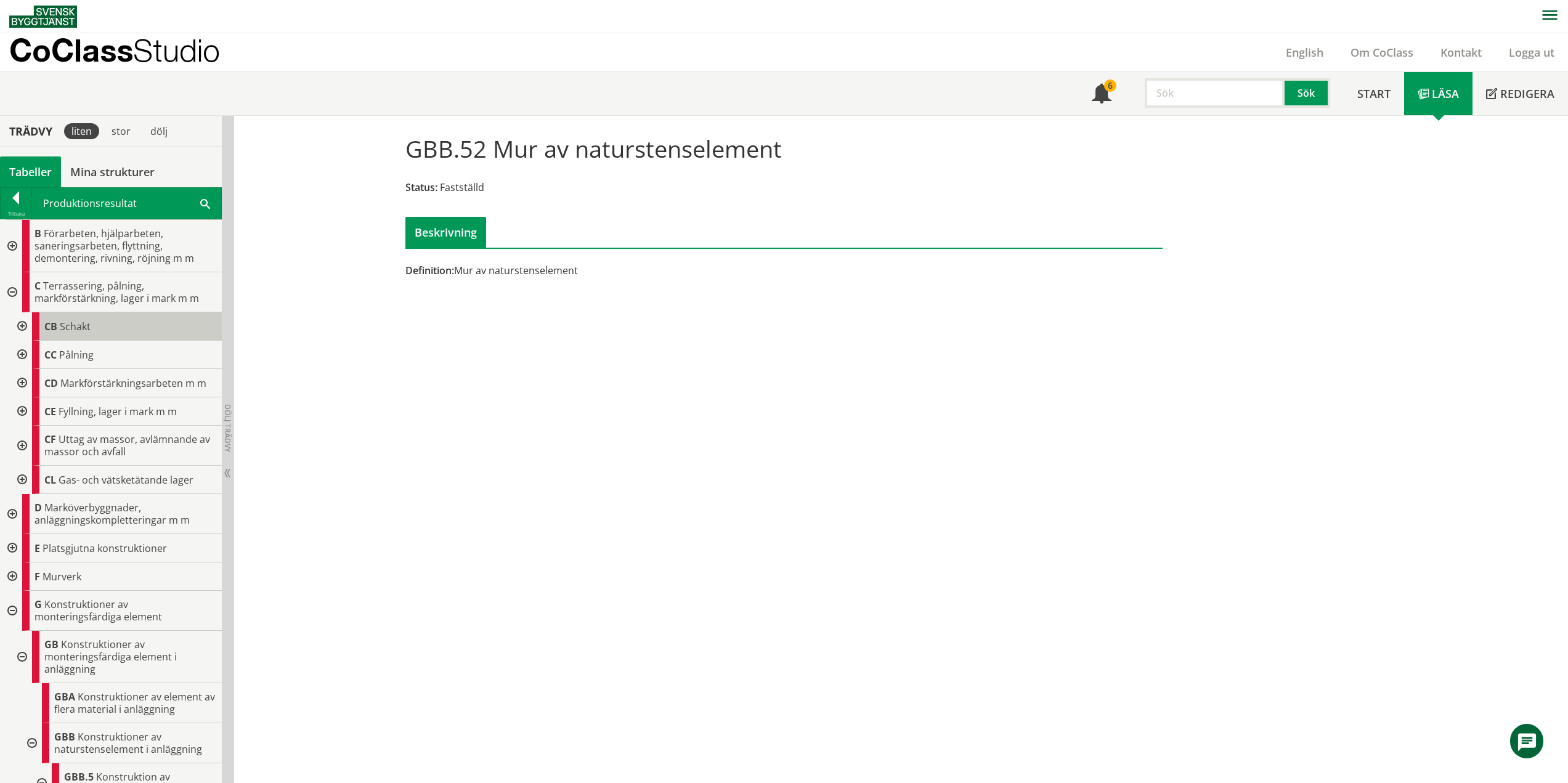
click at [63, 330] on span "Schakt" at bounding box center [75, 327] width 31 height 14
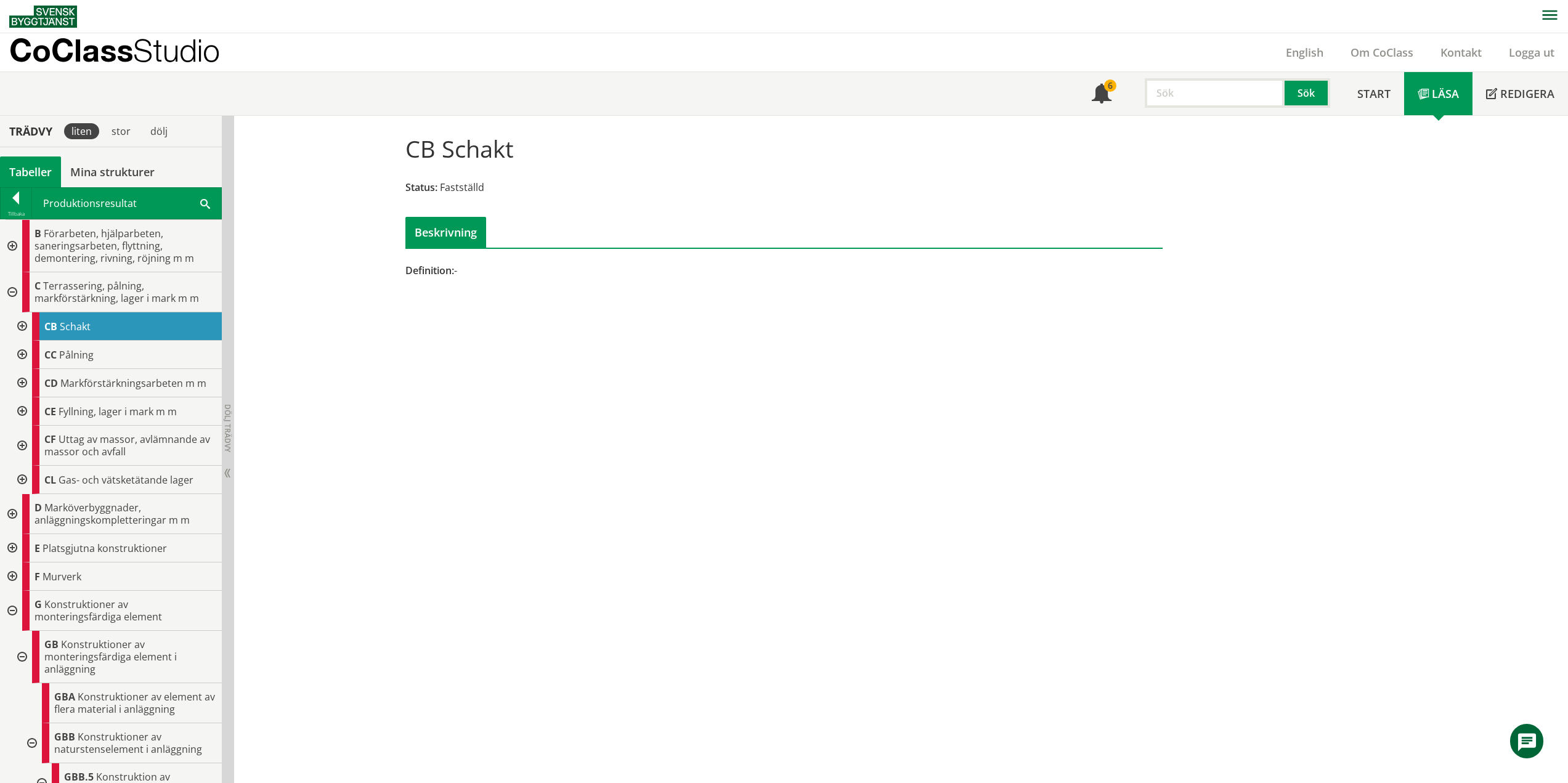
click at [22, 324] on div at bounding box center [21, 327] width 22 height 28
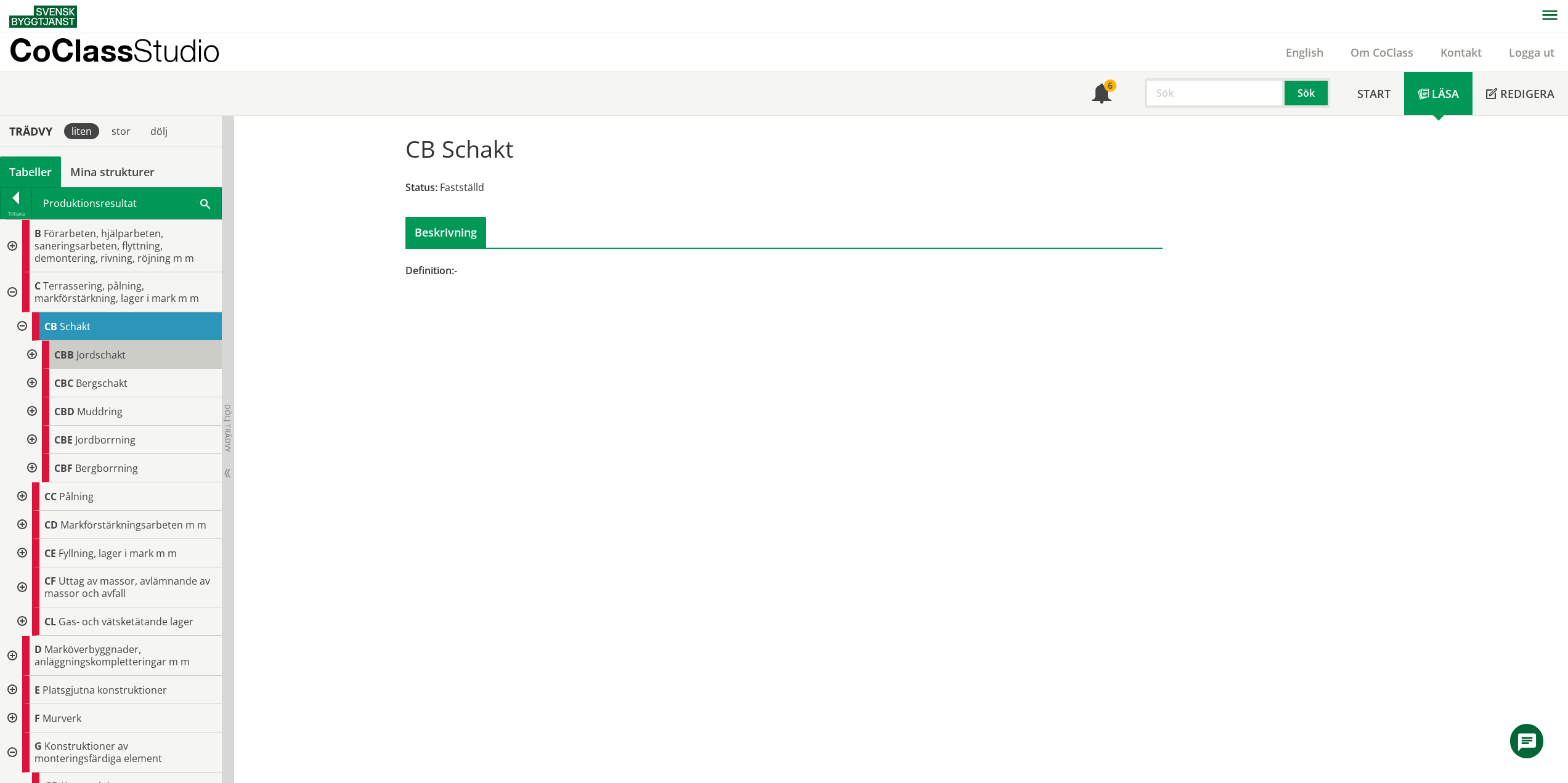
click at [88, 358] on span "Jordschakt" at bounding box center [101, 355] width 49 height 14
click at [35, 355] on div at bounding box center [31, 355] width 22 height 28
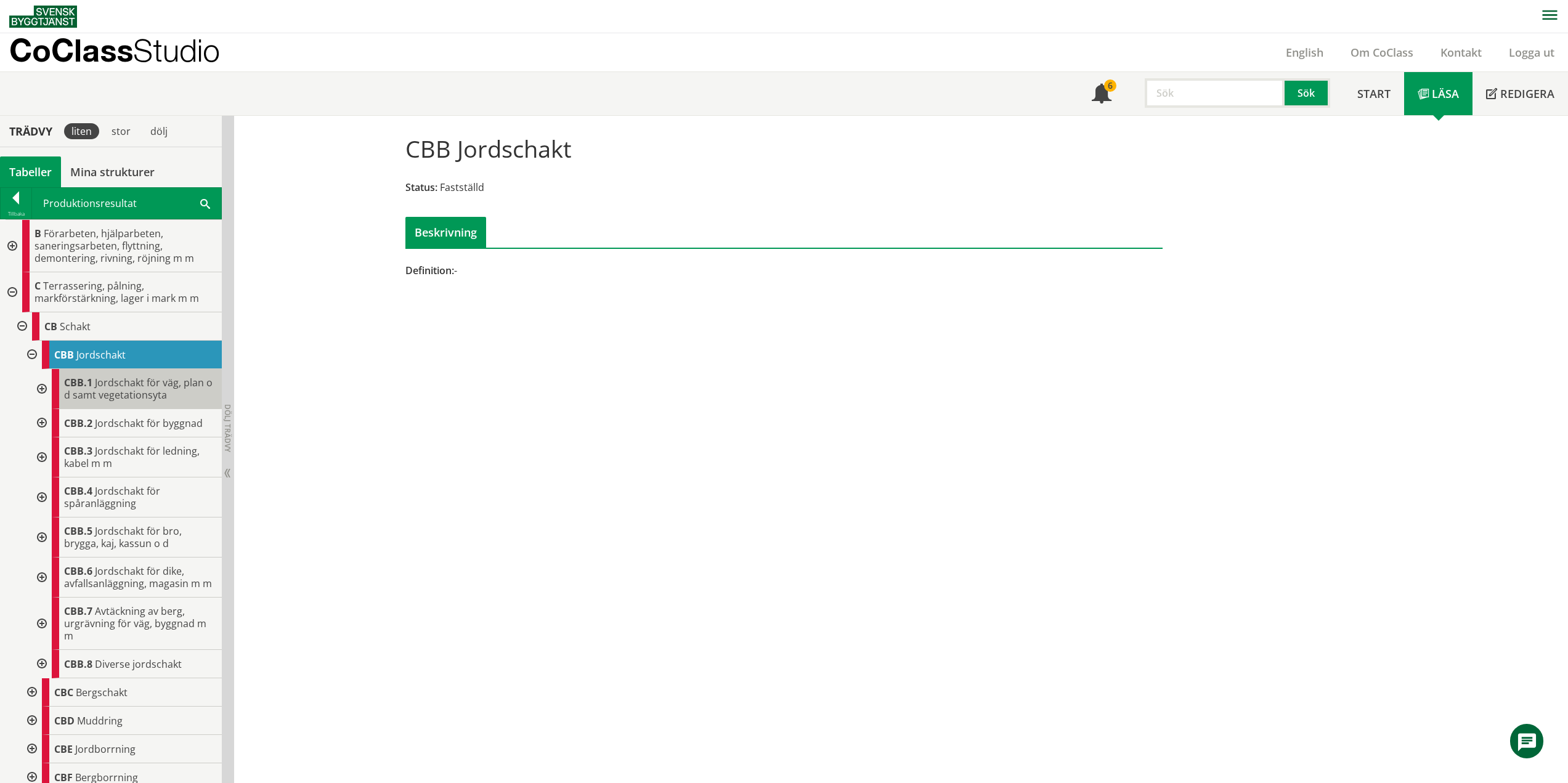
click at [115, 394] on span "Jordschakt för väg, plan o d samt vegetationsyta" at bounding box center [138, 389] width 148 height 26
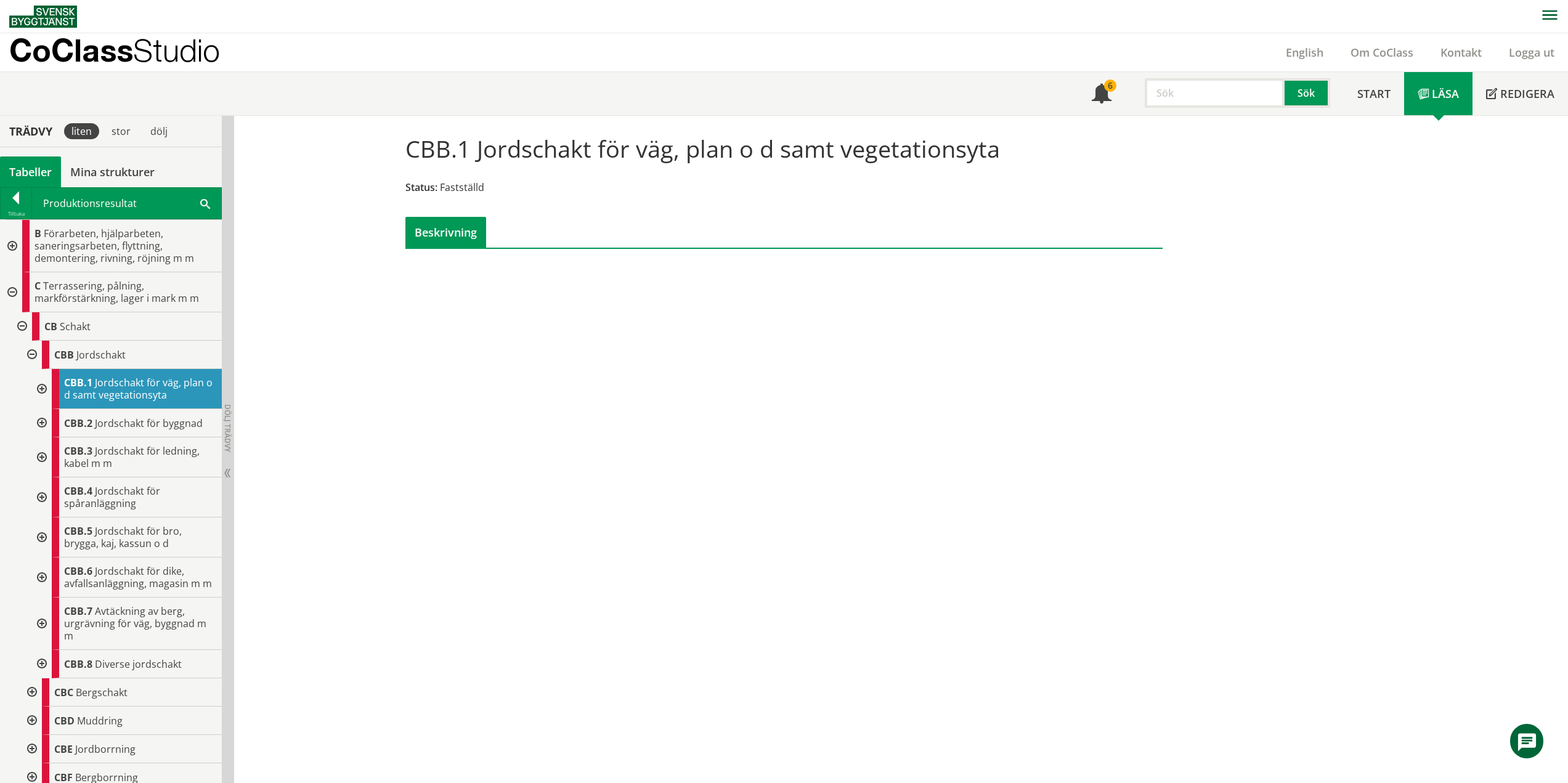
click at [43, 385] on div at bounding box center [41, 388] width 22 height 40
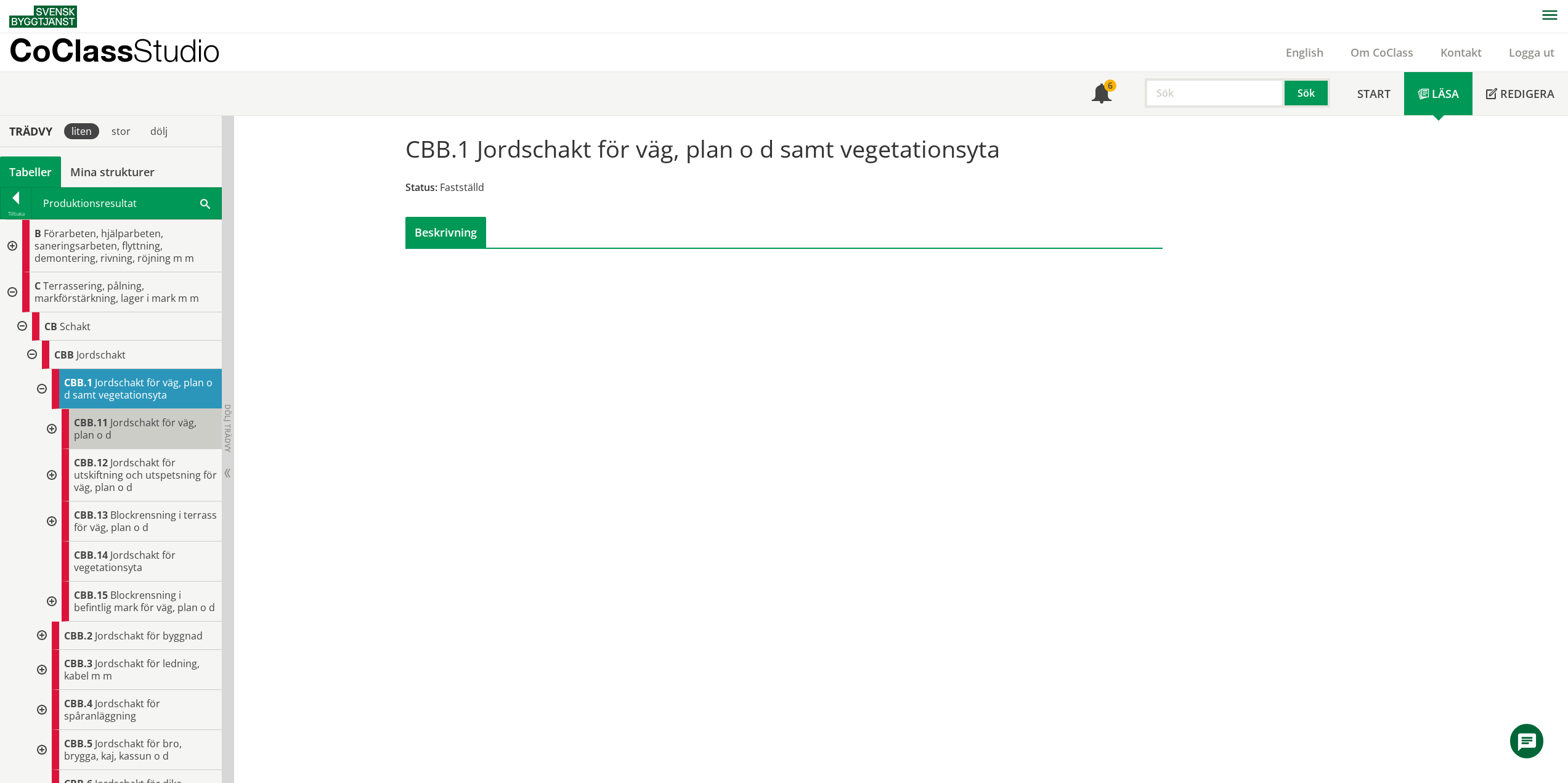
click at [145, 424] on span "Jordschakt för väg, plan o d" at bounding box center [134, 428] width 122 height 26
click at [53, 425] on div at bounding box center [50, 428] width 22 height 40
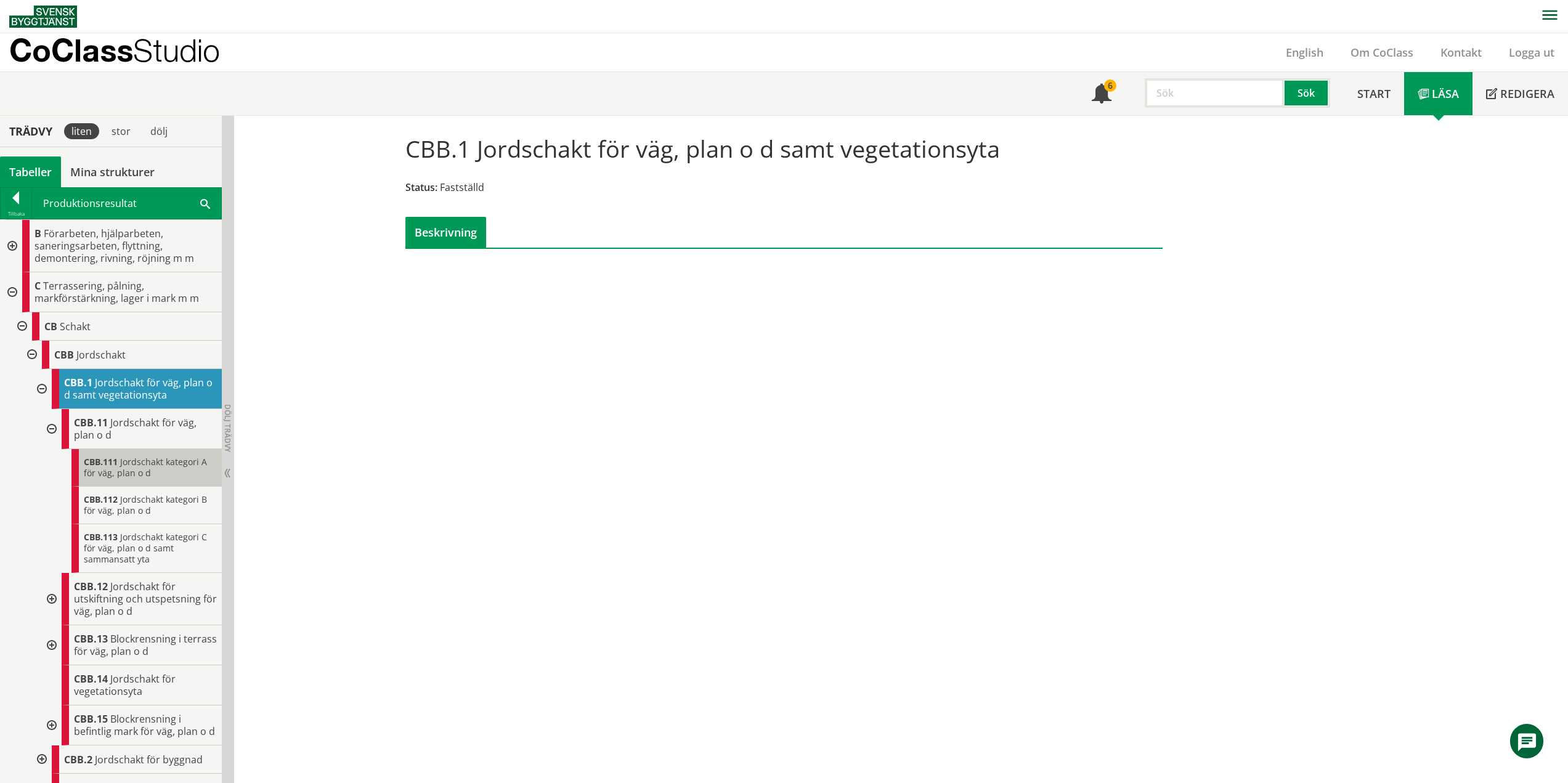
click at [120, 468] on span "Jordschakt kategori A för väg, plan o d" at bounding box center [146, 467] width 123 height 22
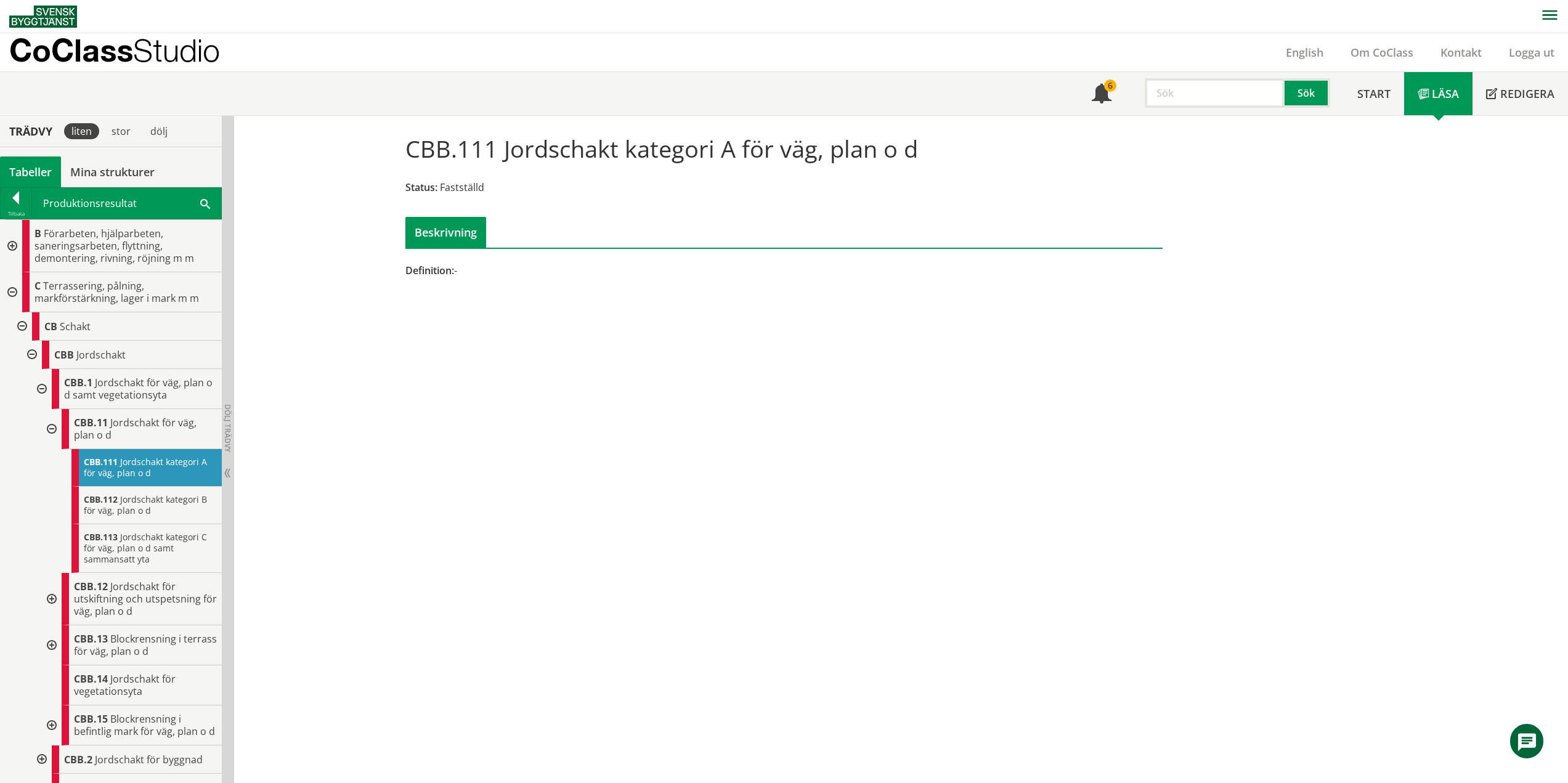
click at [14, 289] on div at bounding box center [11, 292] width 22 height 40
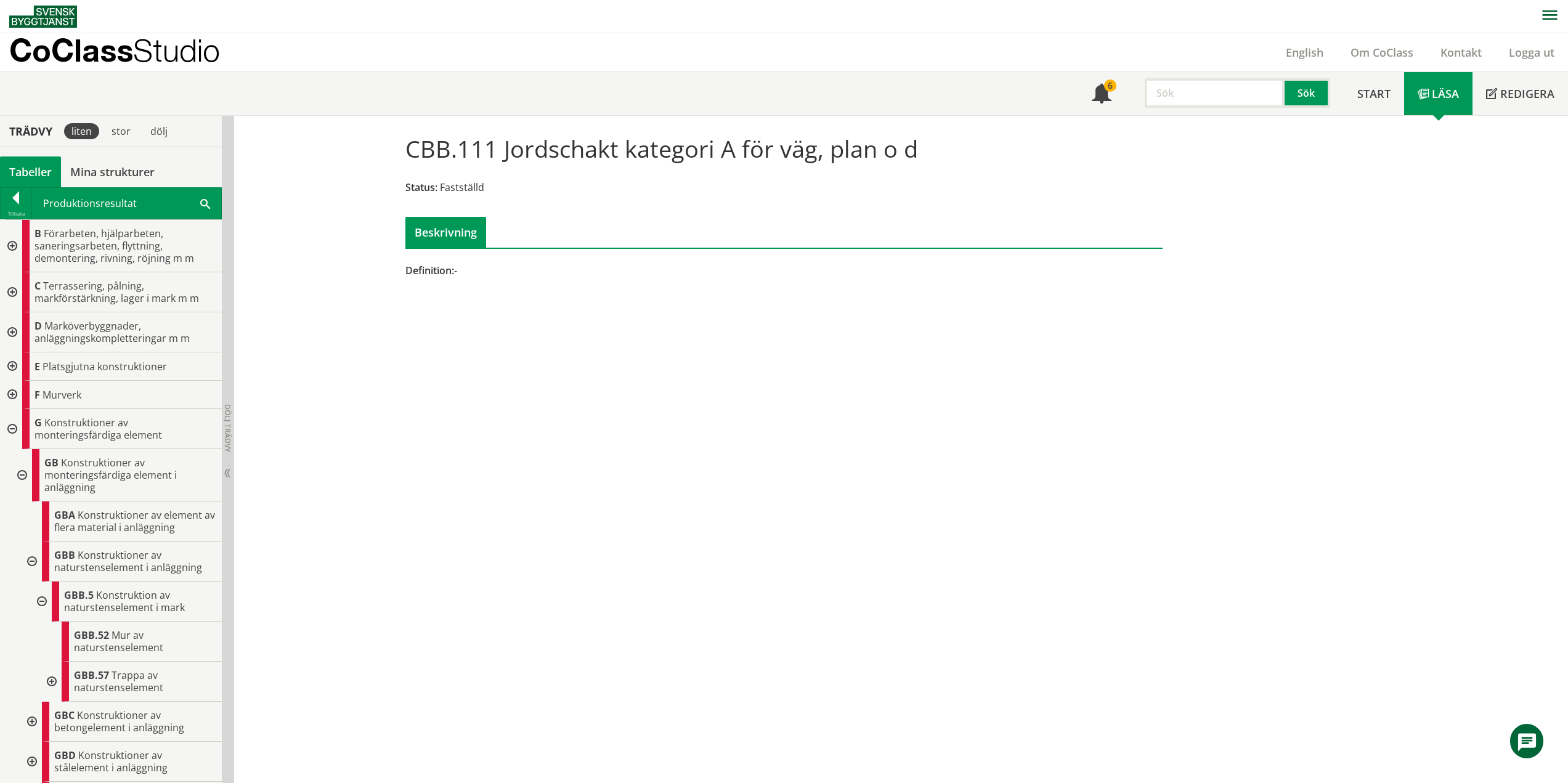
click at [13, 423] on div at bounding box center [11, 428] width 22 height 40
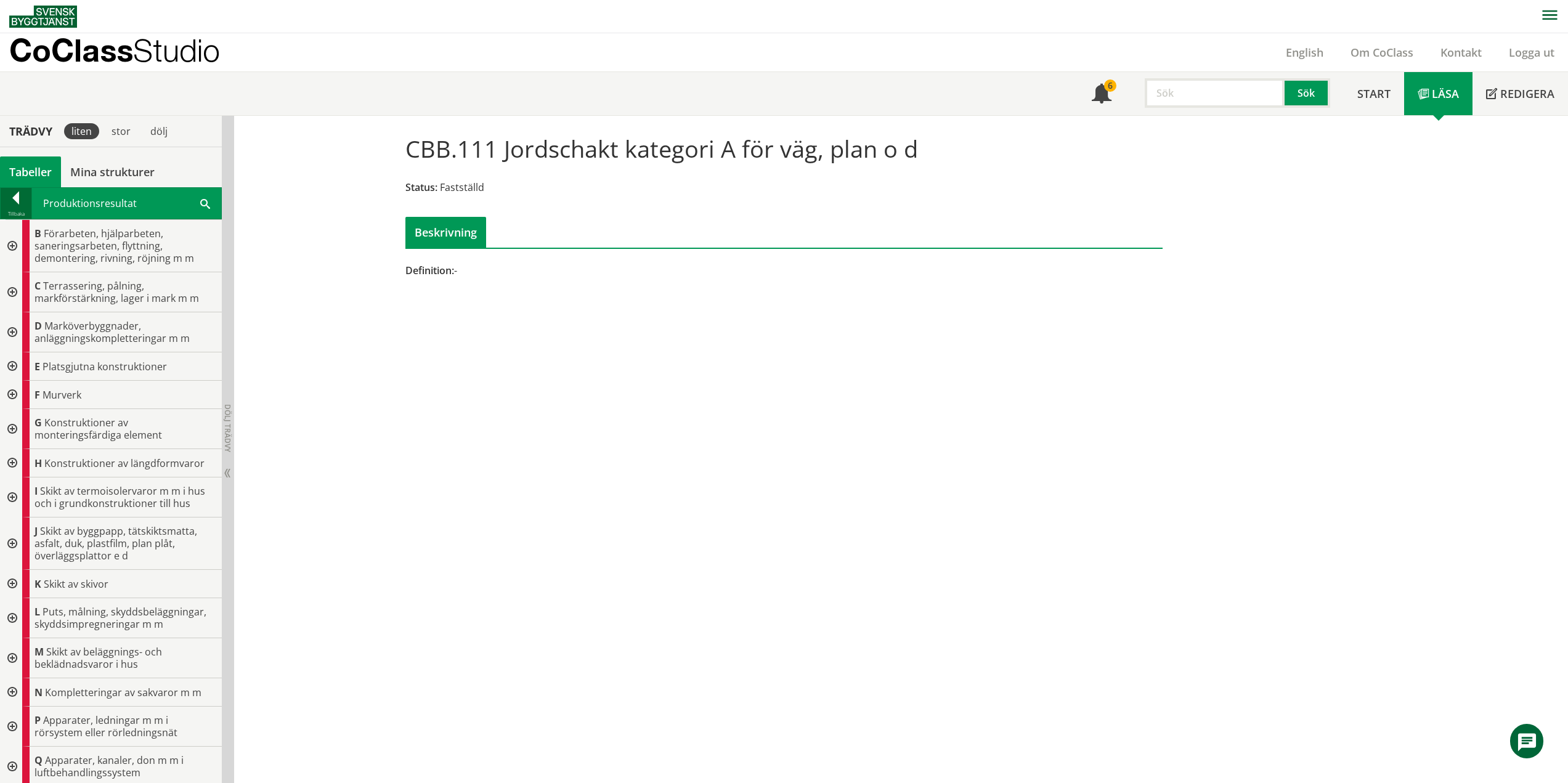
click at [22, 200] on div at bounding box center [16, 200] width 31 height 17
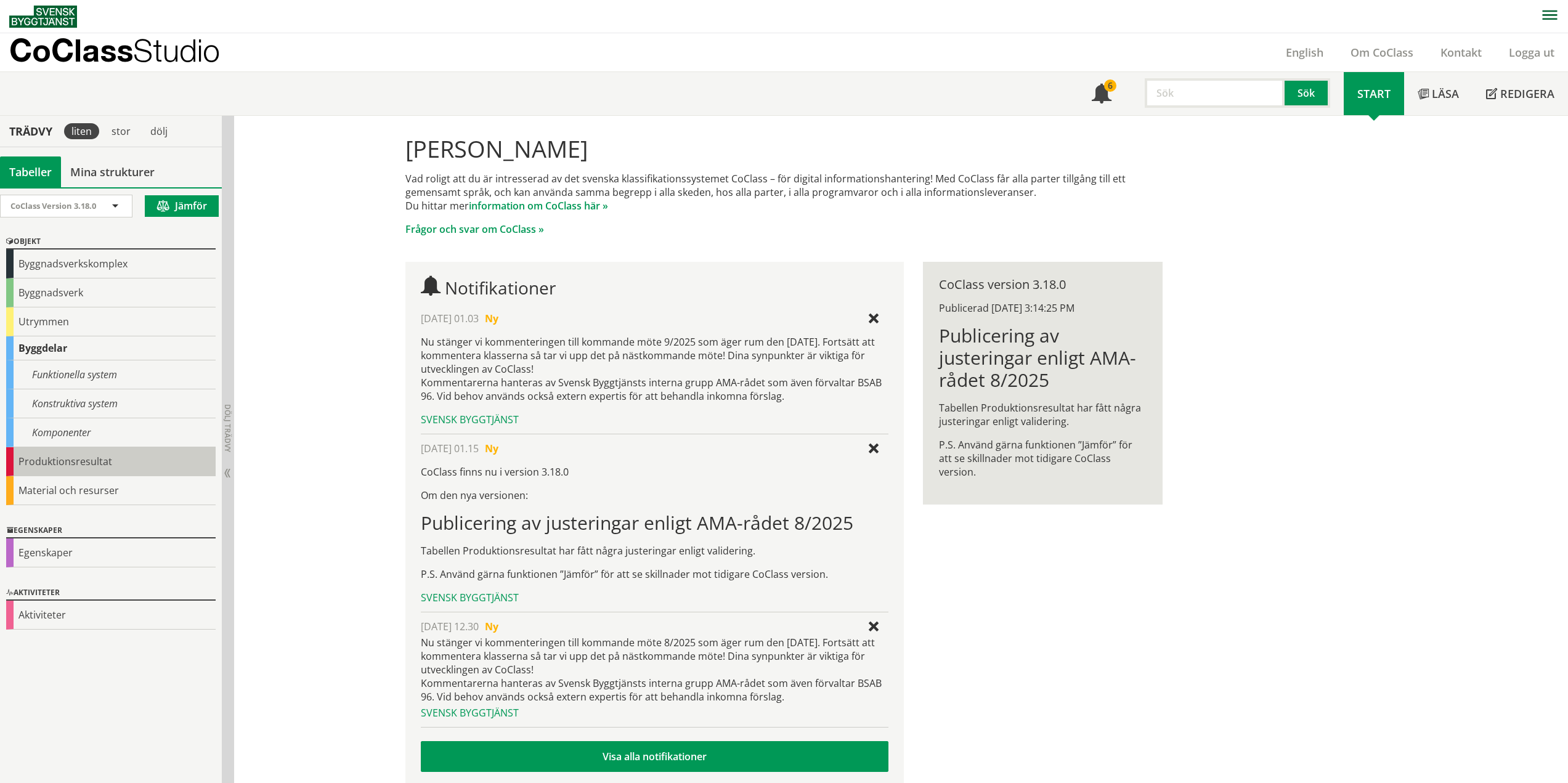
click at [94, 468] on div "Produktionsresultat" at bounding box center [111, 461] width 209 height 29
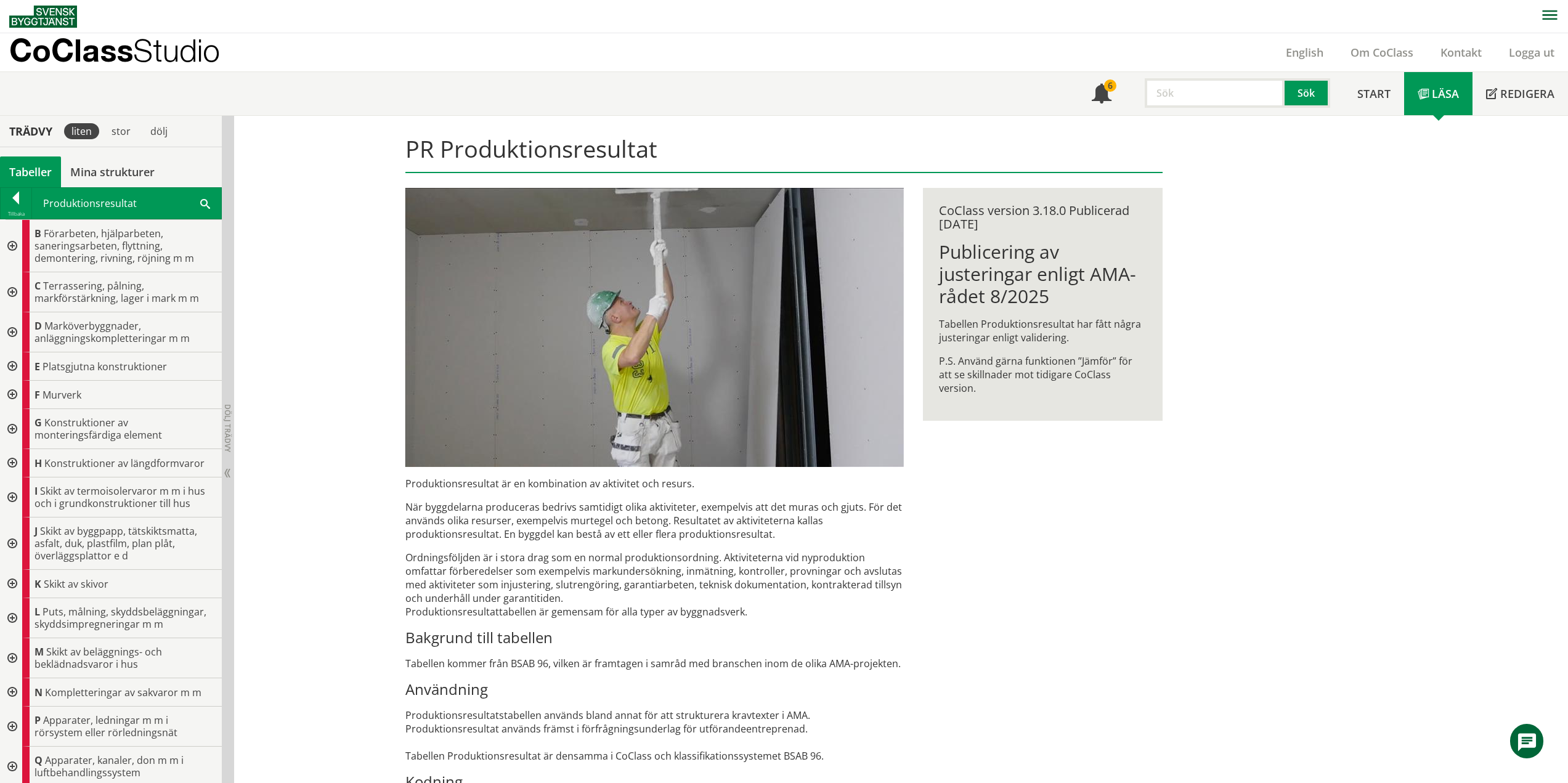
click at [504, 508] on p "När byggdelarna produceras bedrivs samtidigt olika aktiviteter, exempelvis att …" at bounding box center [654, 521] width 498 height 41
drag, startPoint x: 595, startPoint y: 486, endPoint x: 591, endPoint y: 522, distance: 36.2
click at [591, 522] on div "Produktionsresultat är en kombination av aktivitet och resurs. När byggdelarna …" at bounding box center [654, 764] width 498 height 576
click at [589, 527] on p "När byggdelarna produceras bedrivs samtidigt olika aktiviteter, exempelvis att …" at bounding box center [654, 521] width 498 height 41
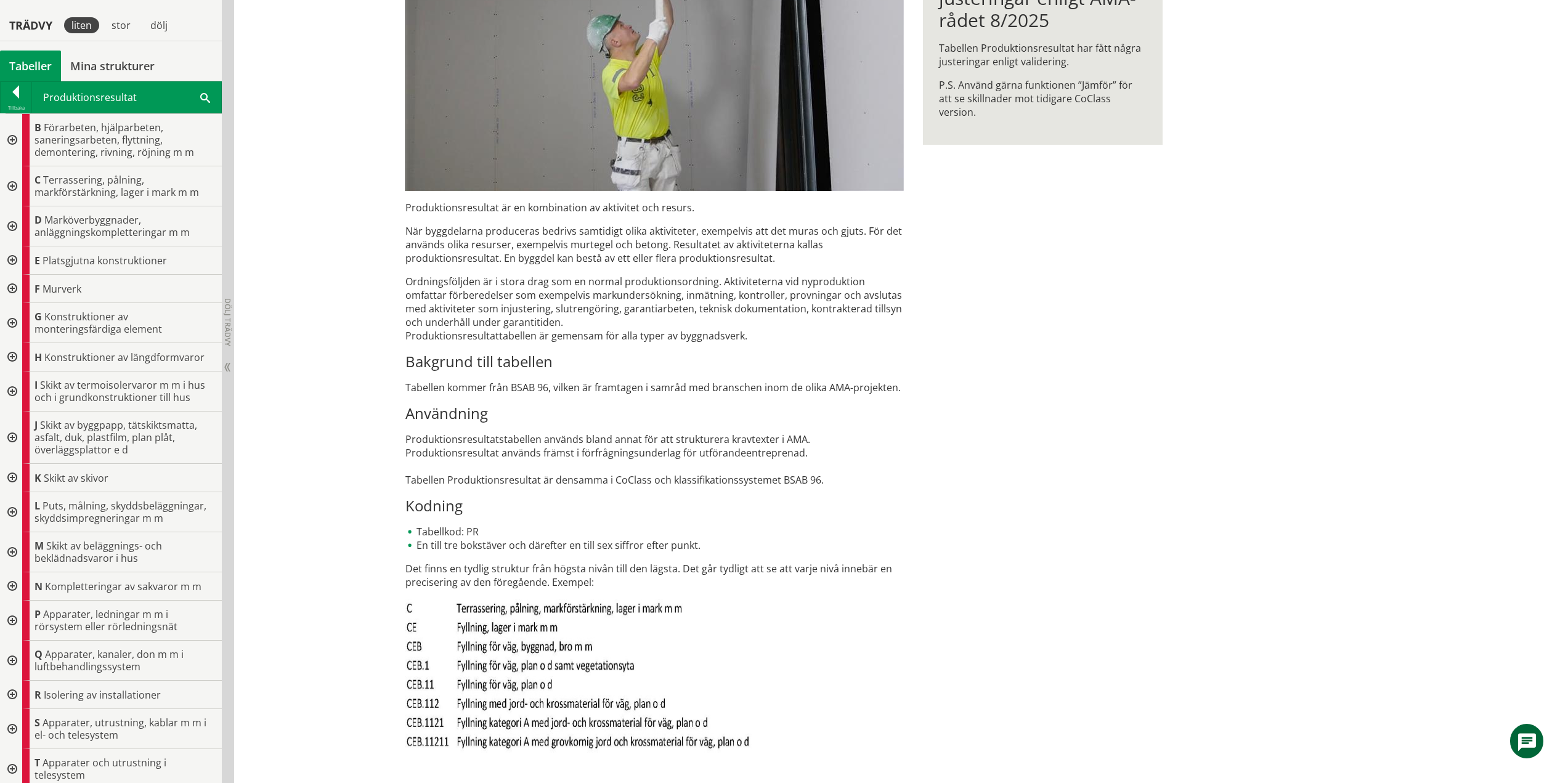
scroll to position [286, 0]
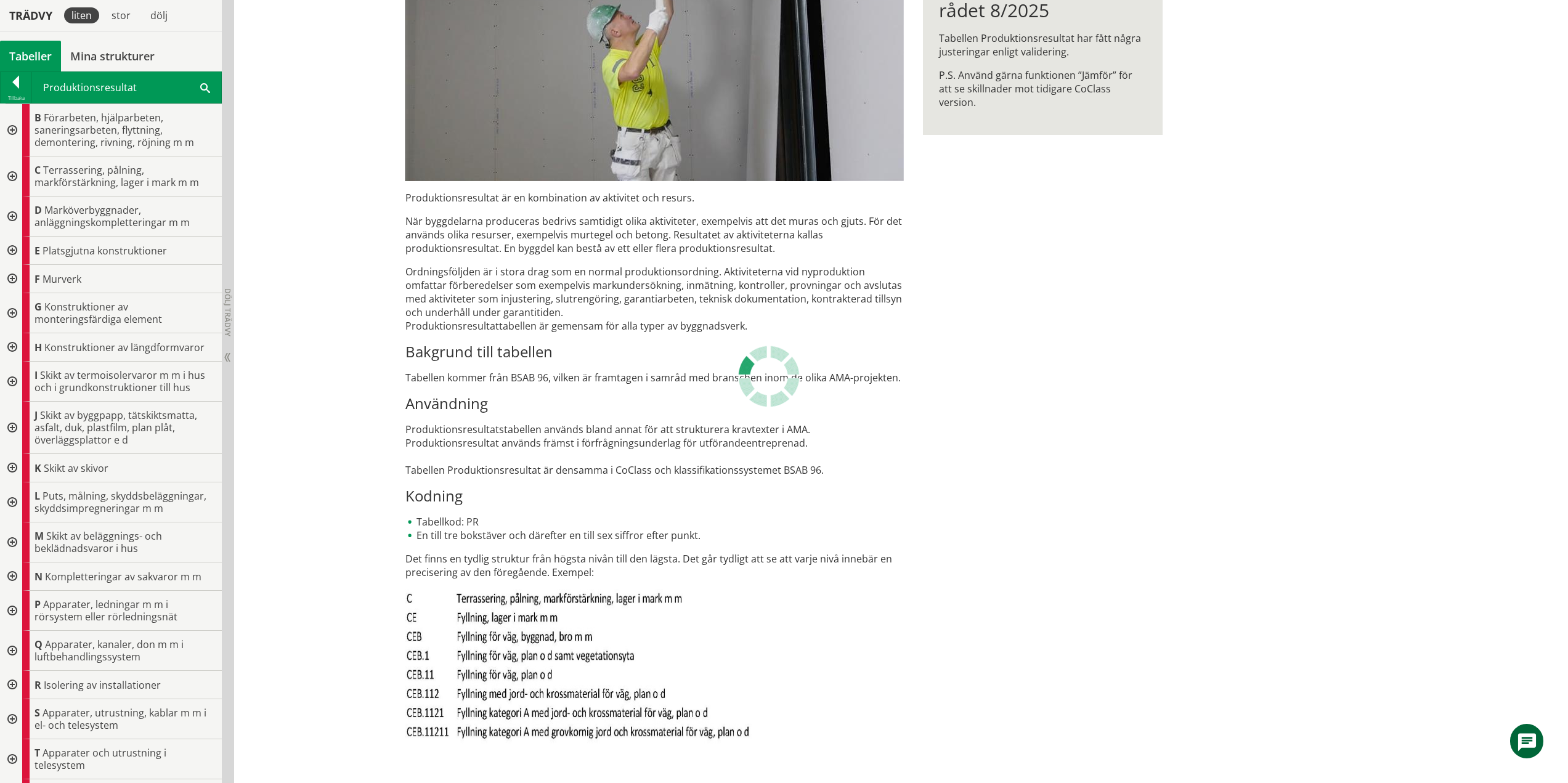
click at [577, 445] on p "Produktionsresultatstabellen används bland annat för att strukturera kravtexter…" at bounding box center [654, 450] width 498 height 54
click at [17, 467] on div at bounding box center [11, 468] width 22 height 28
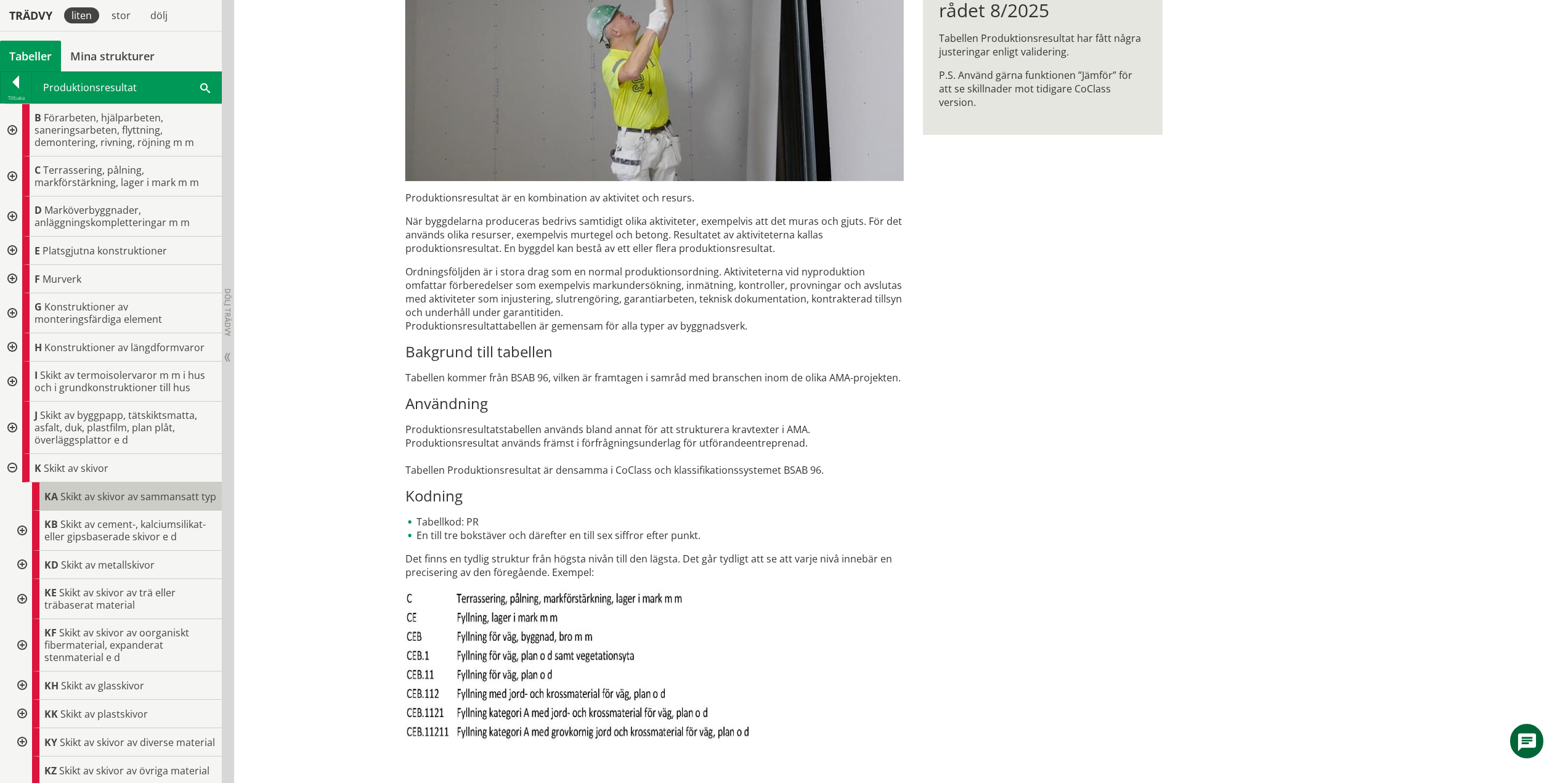
click at [132, 499] on span "Skikt av skivor av sammansatt typ" at bounding box center [138, 496] width 156 height 14
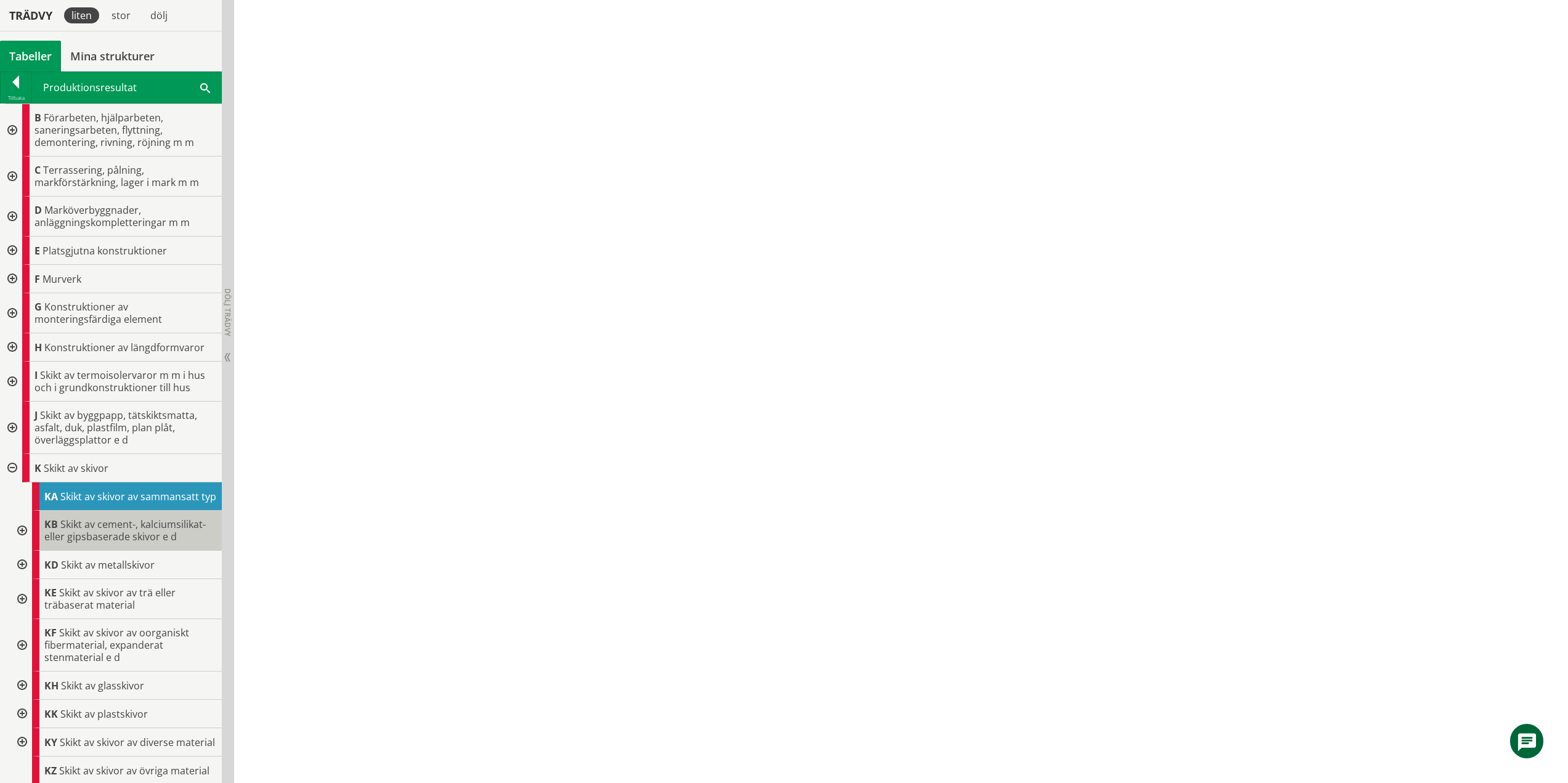
click at [99, 538] on span "Skikt av cement-, kalciumsilikat- eller gipsbaserade skivor e d" at bounding box center [125, 530] width 161 height 26
click at [22, 540] on div at bounding box center [21, 530] width 22 height 40
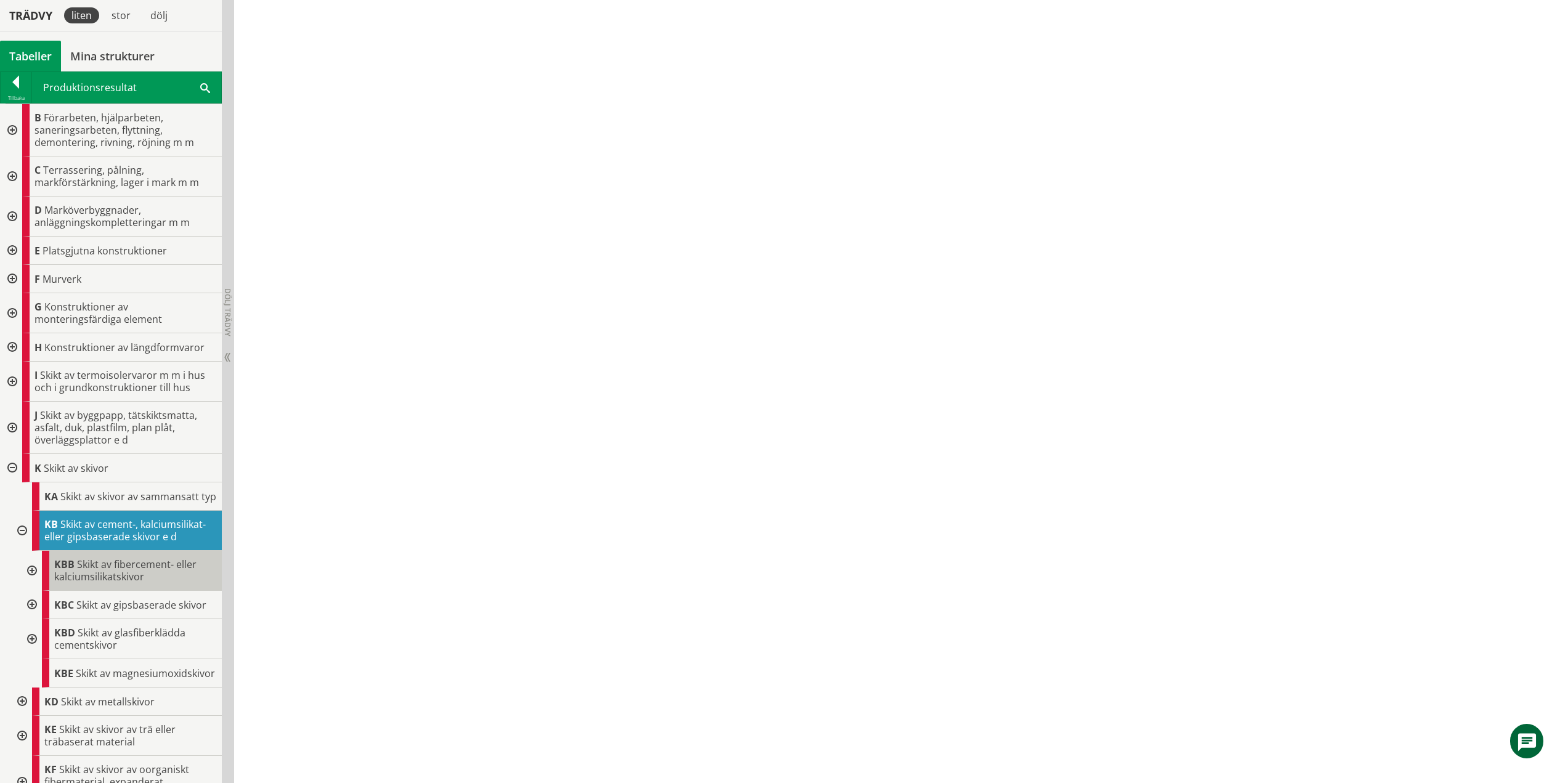
click at [117, 583] on span "Skikt av fibercement- eller kalciumsilikatskivor" at bounding box center [125, 570] width 142 height 26
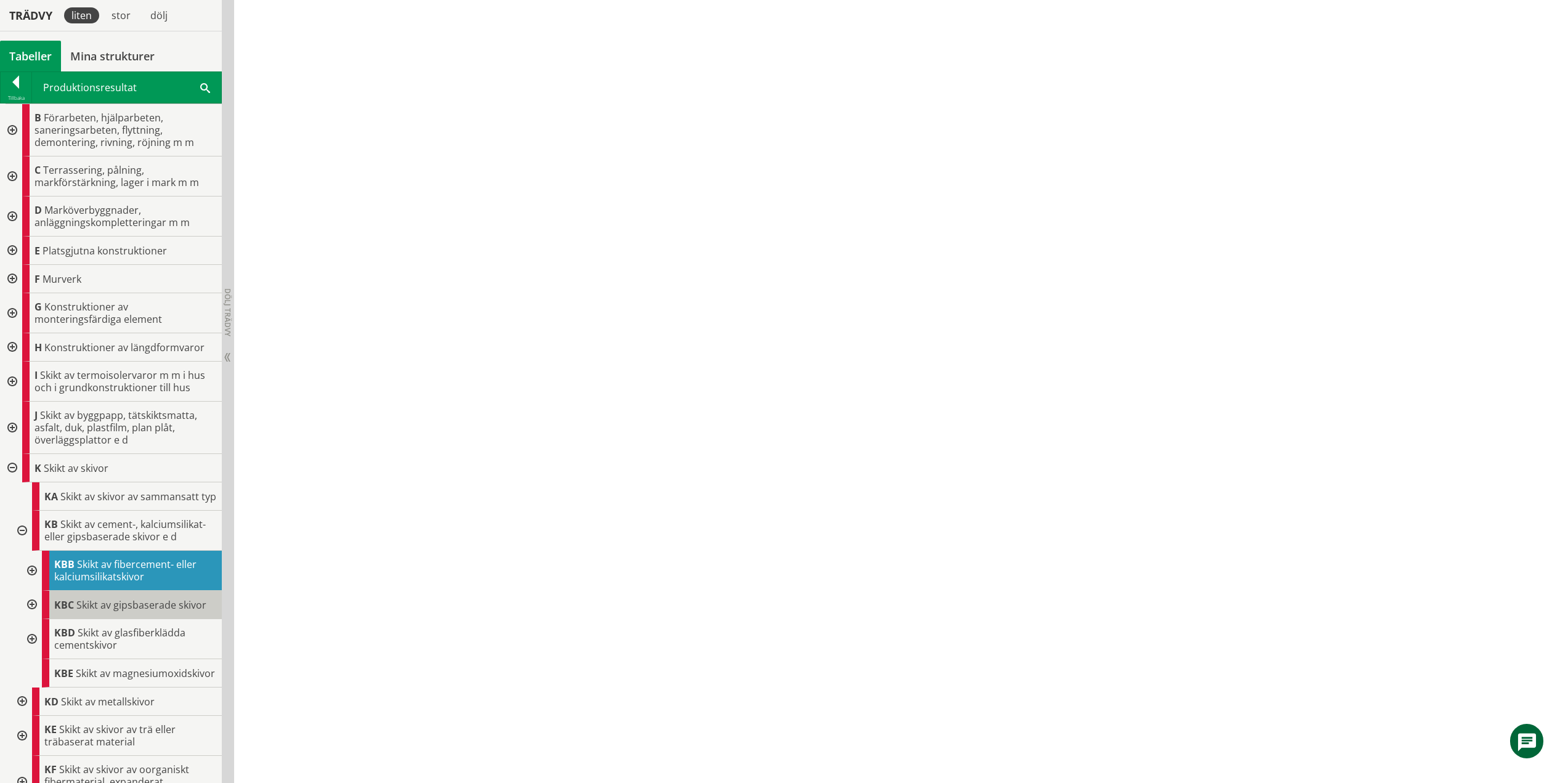
drag, startPoint x: 31, startPoint y: 581, endPoint x: 103, endPoint y: 604, distance: 75.6
click at [32, 581] on div at bounding box center [31, 570] width 22 height 40
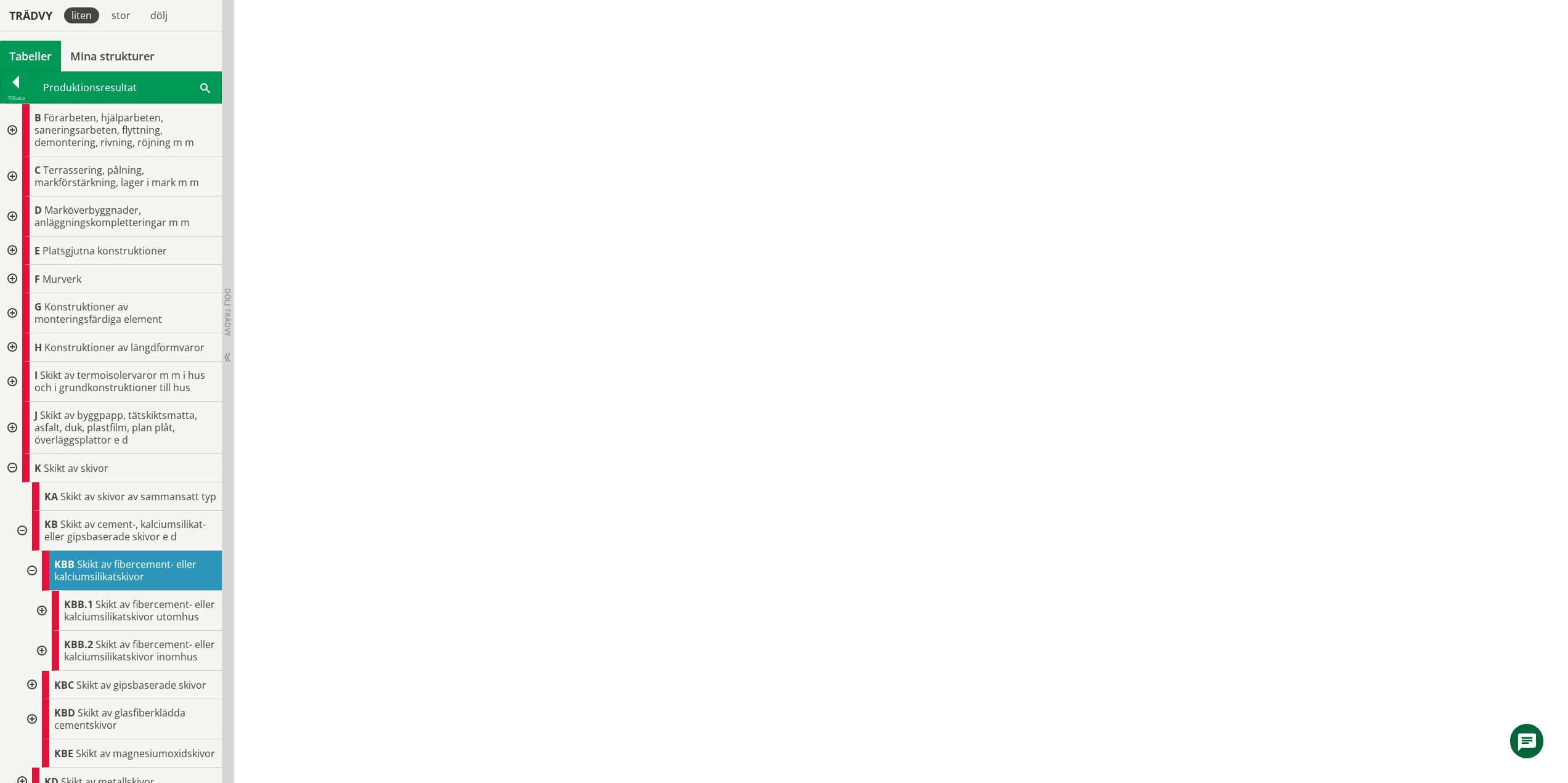
click at [46, 630] on div at bounding box center [41, 610] width 22 height 40
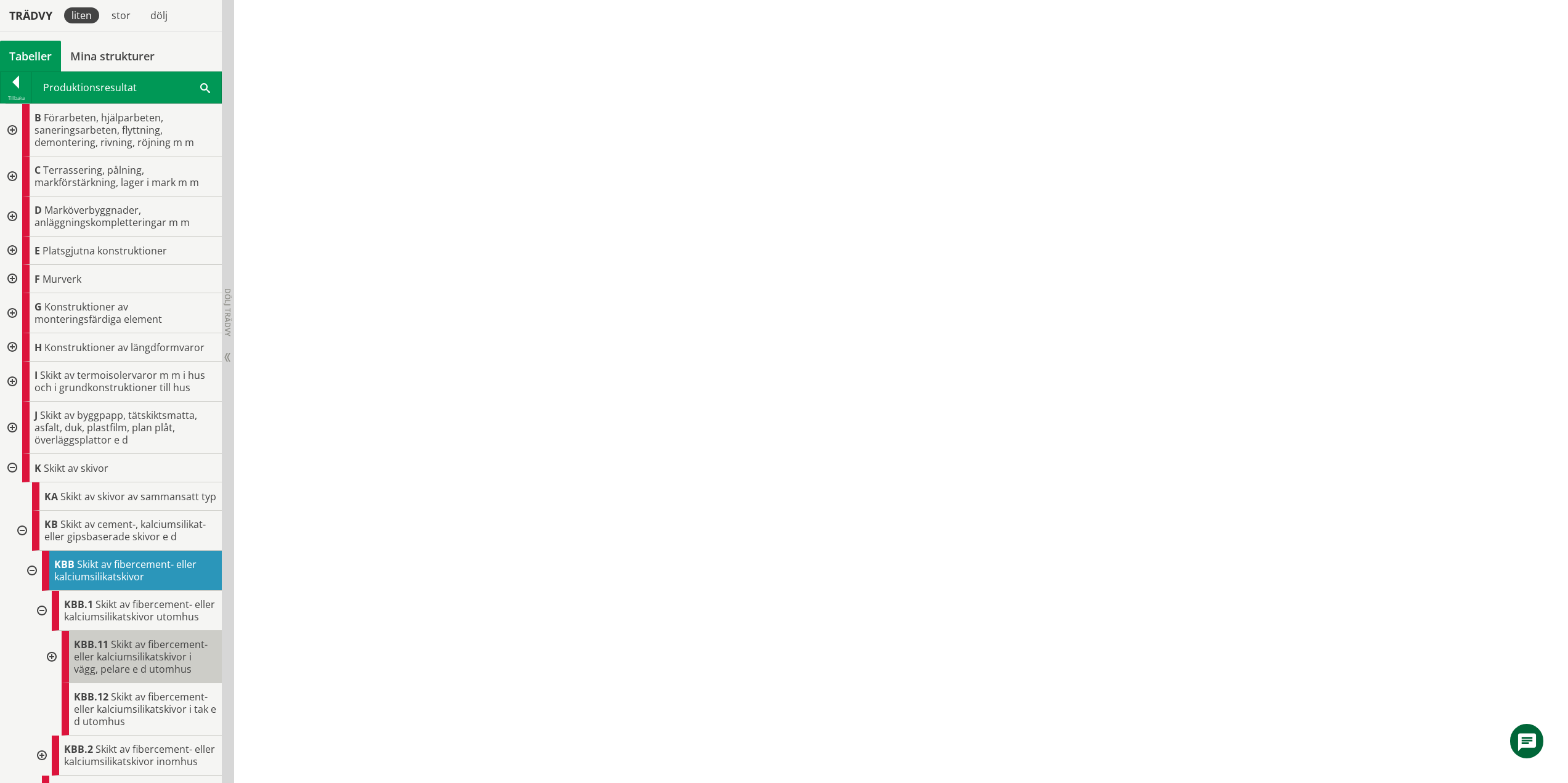
click at [113, 676] on span "Skikt av fibercement- eller kalciumsilikatskivor i vägg, pelare e d utomhus" at bounding box center [140, 656] width 133 height 38
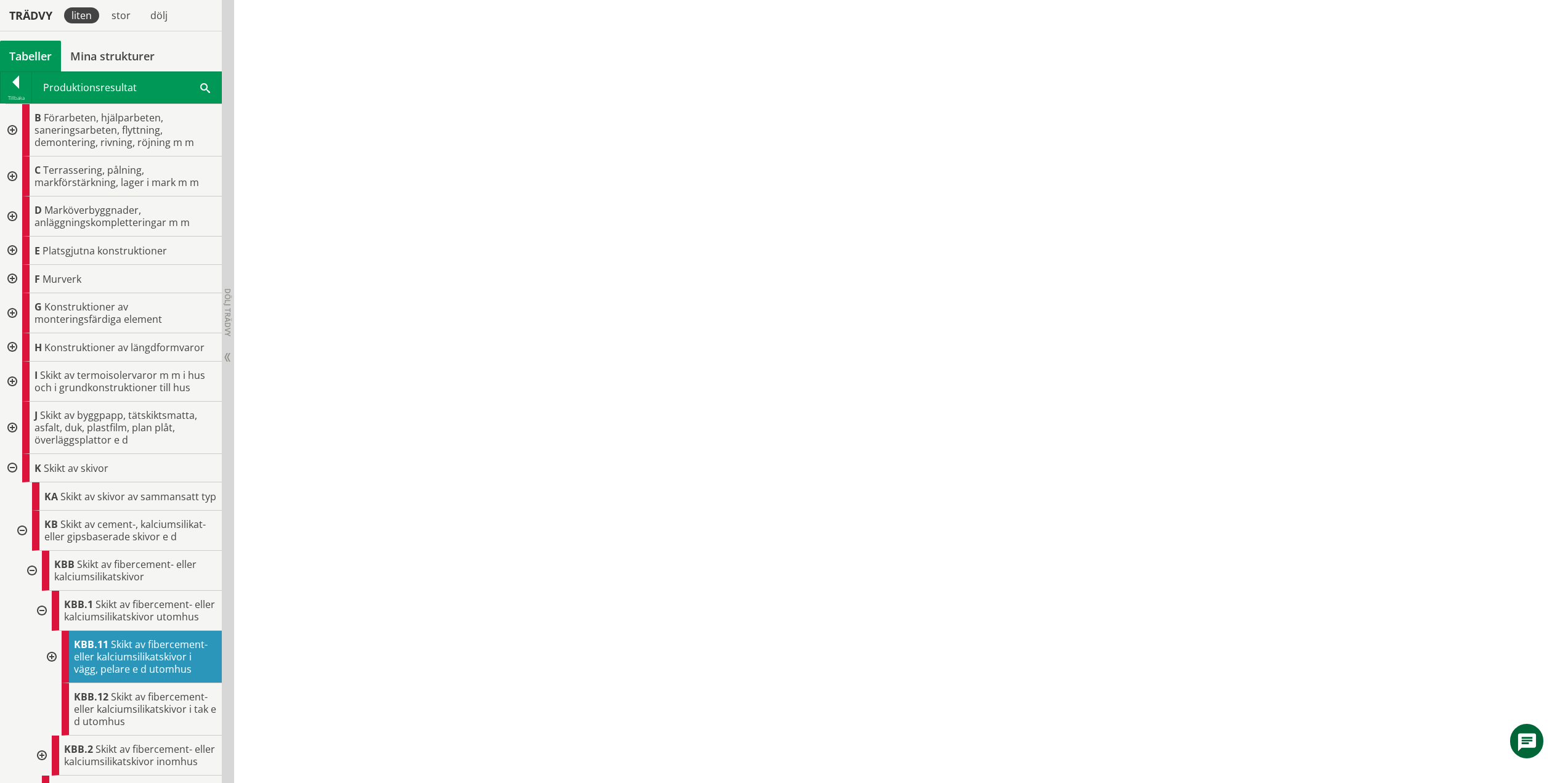
click at [52, 682] on div at bounding box center [50, 657] width 22 height 52
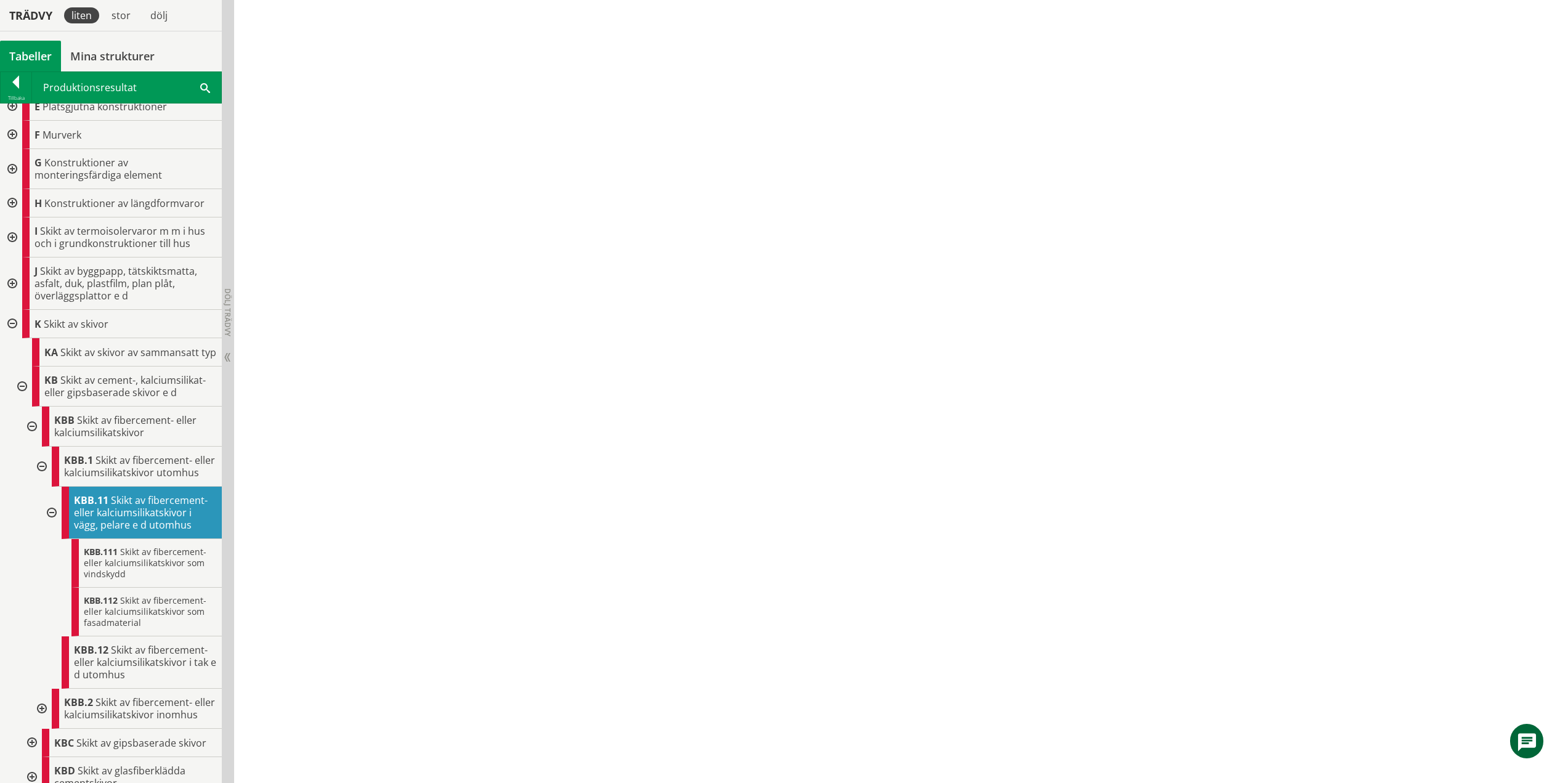
scroll to position [308, 0]
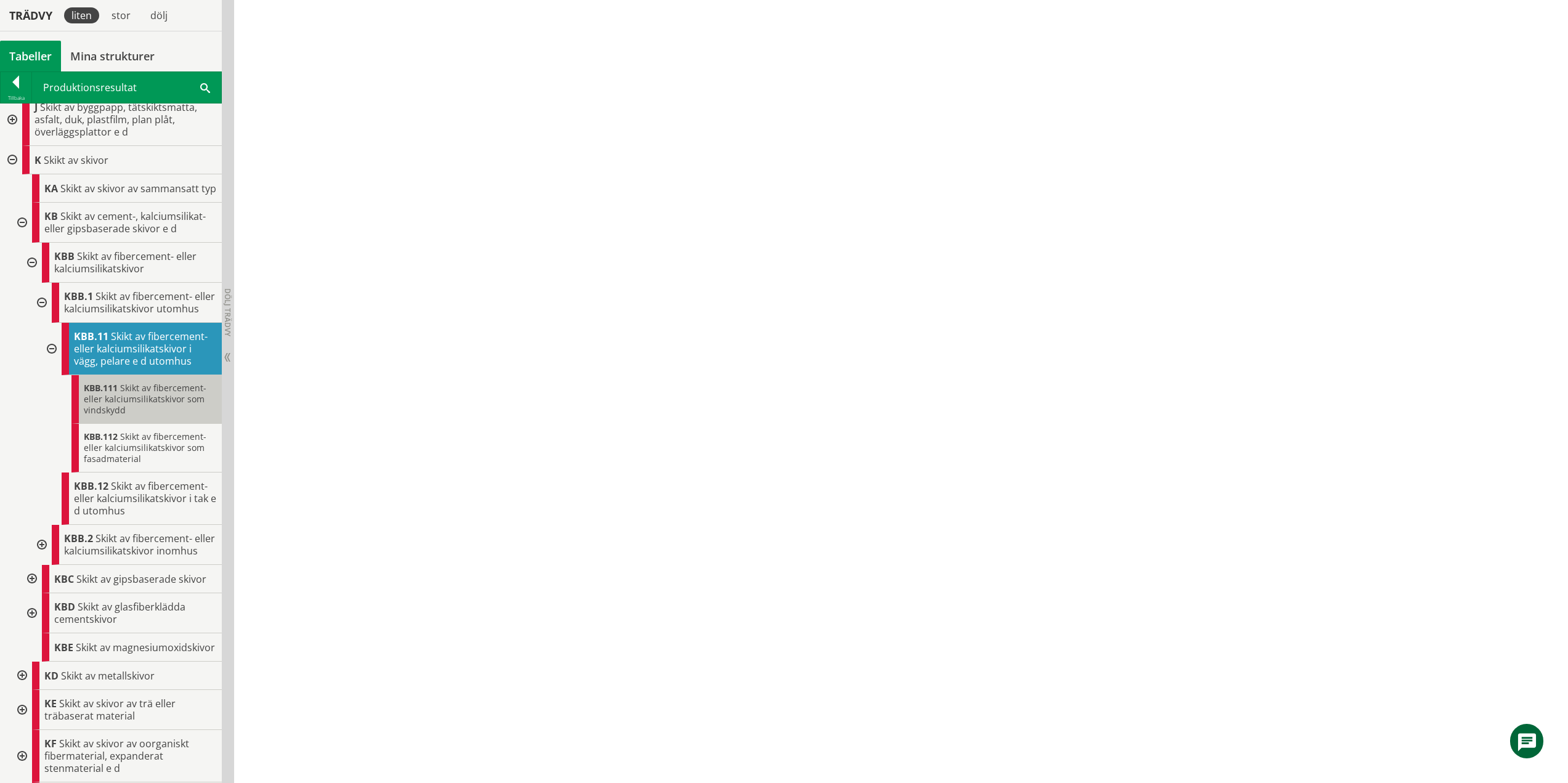
click at [135, 424] on div "KBB.111 Skikt av fibercement- eller kalciumsilikatskivor som vindskydd" at bounding box center [147, 399] width 150 height 49
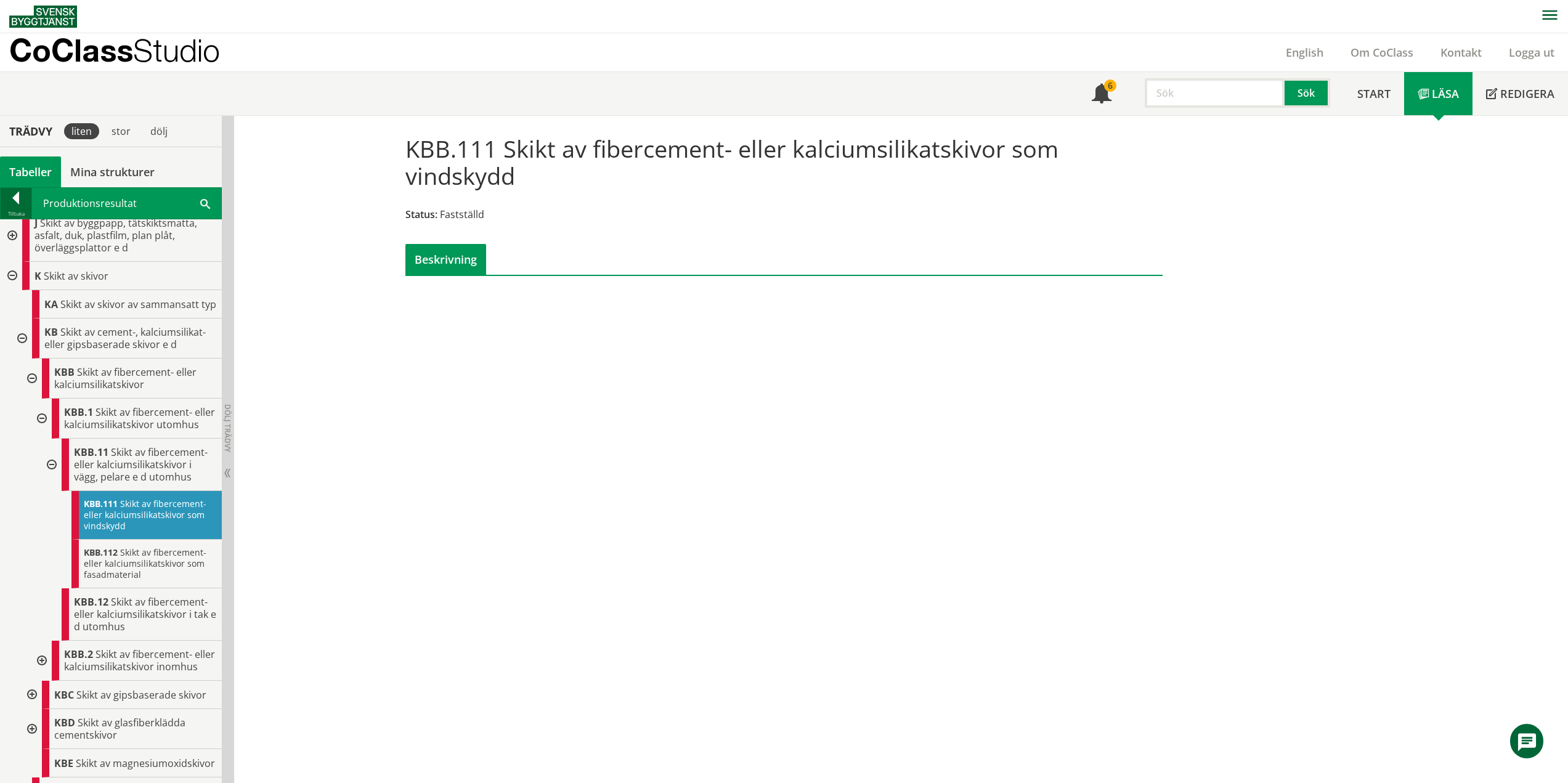
click at [17, 199] on div at bounding box center [16, 200] width 31 height 17
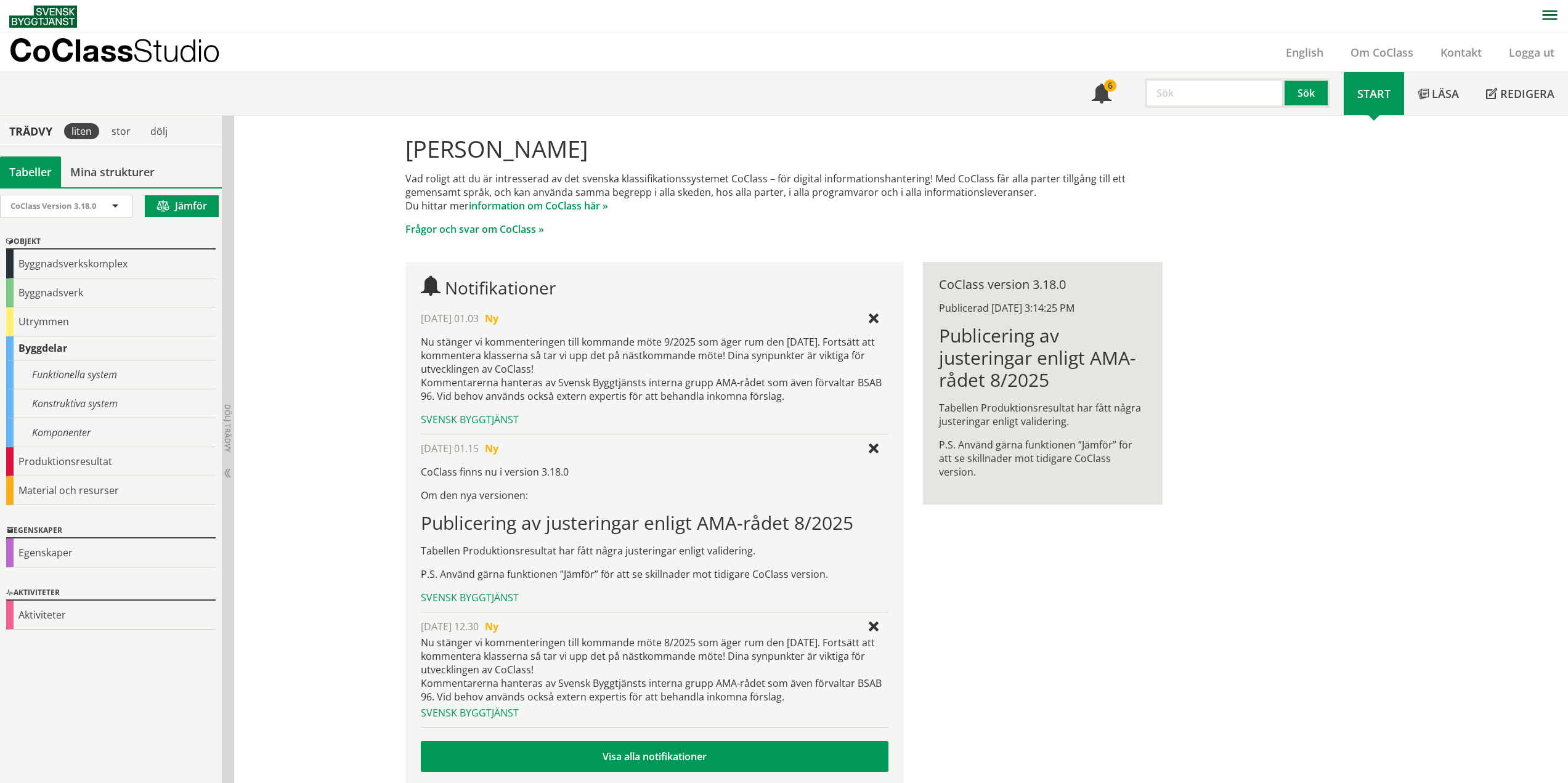
click at [51, 17] on img at bounding box center [43, 17] width 68 height 22
click at [68, 460] on div "Produktionsresultat" at bounding box center [111, 461] width 209 height 29
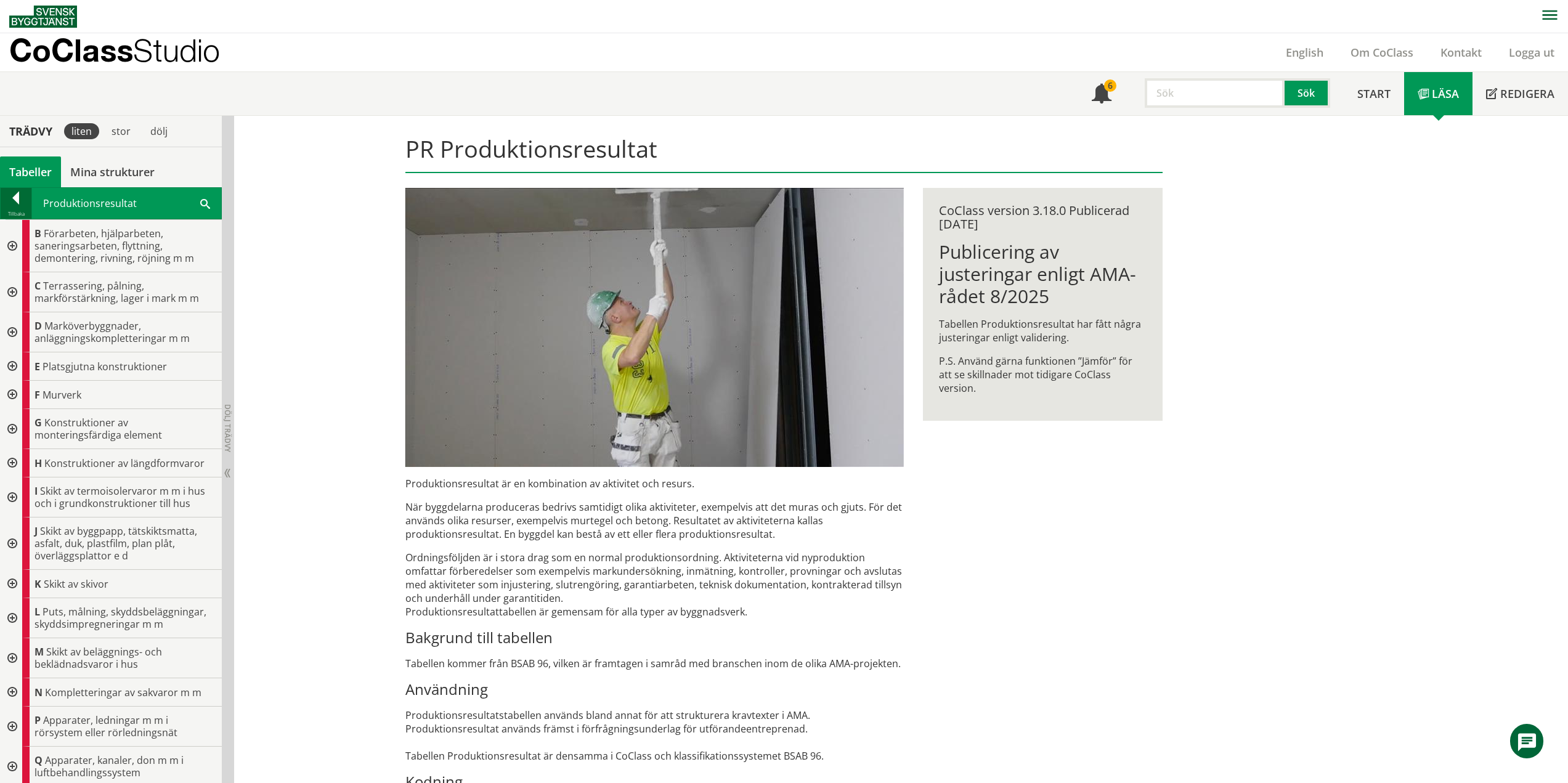
click at [20, 198] on div at bounding box center [16, 200] width 31 height 17
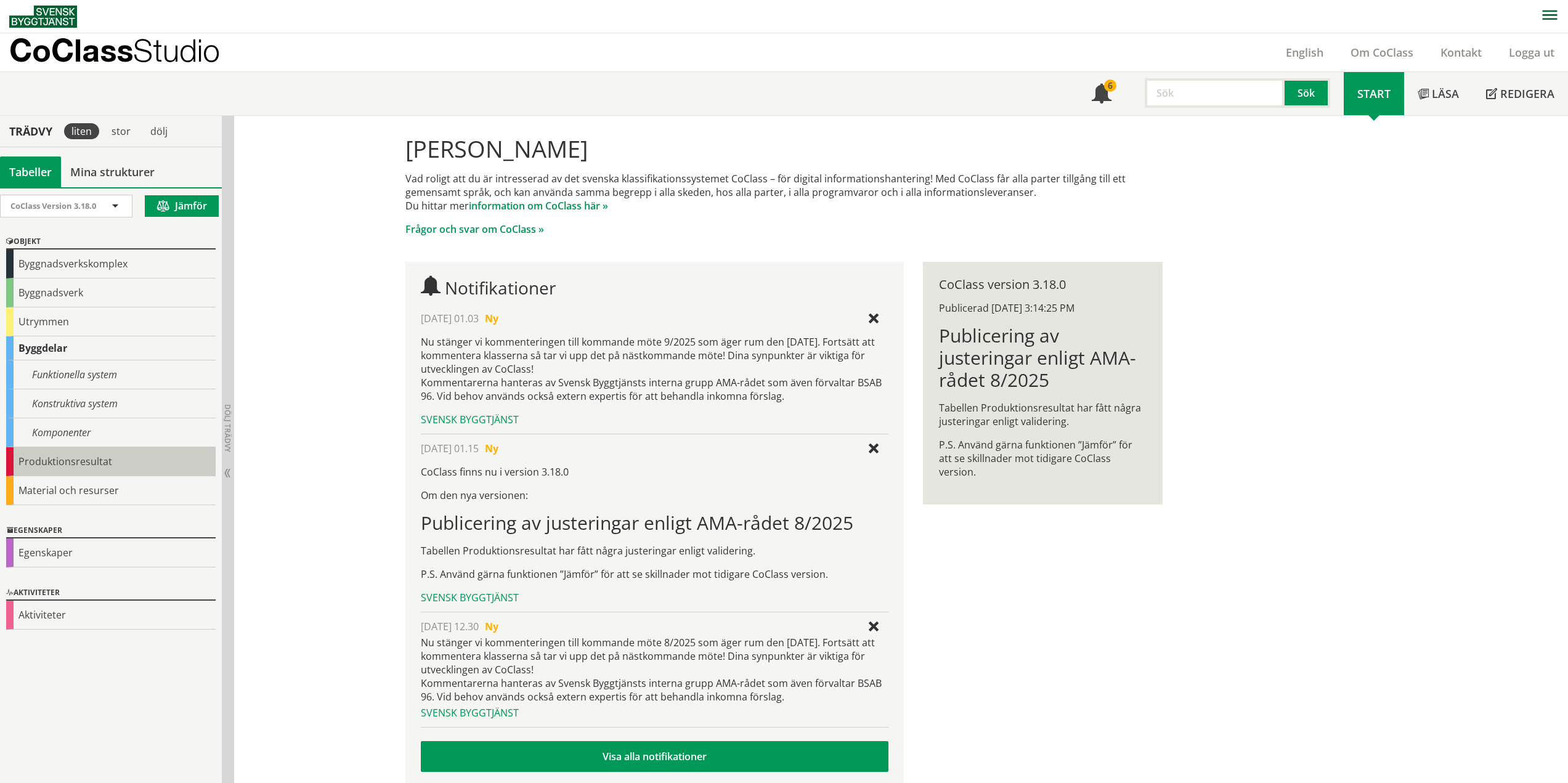
click at [80, 464] on div "Produktionsresultat" at bounding box center [111, 461] width 209 height 29
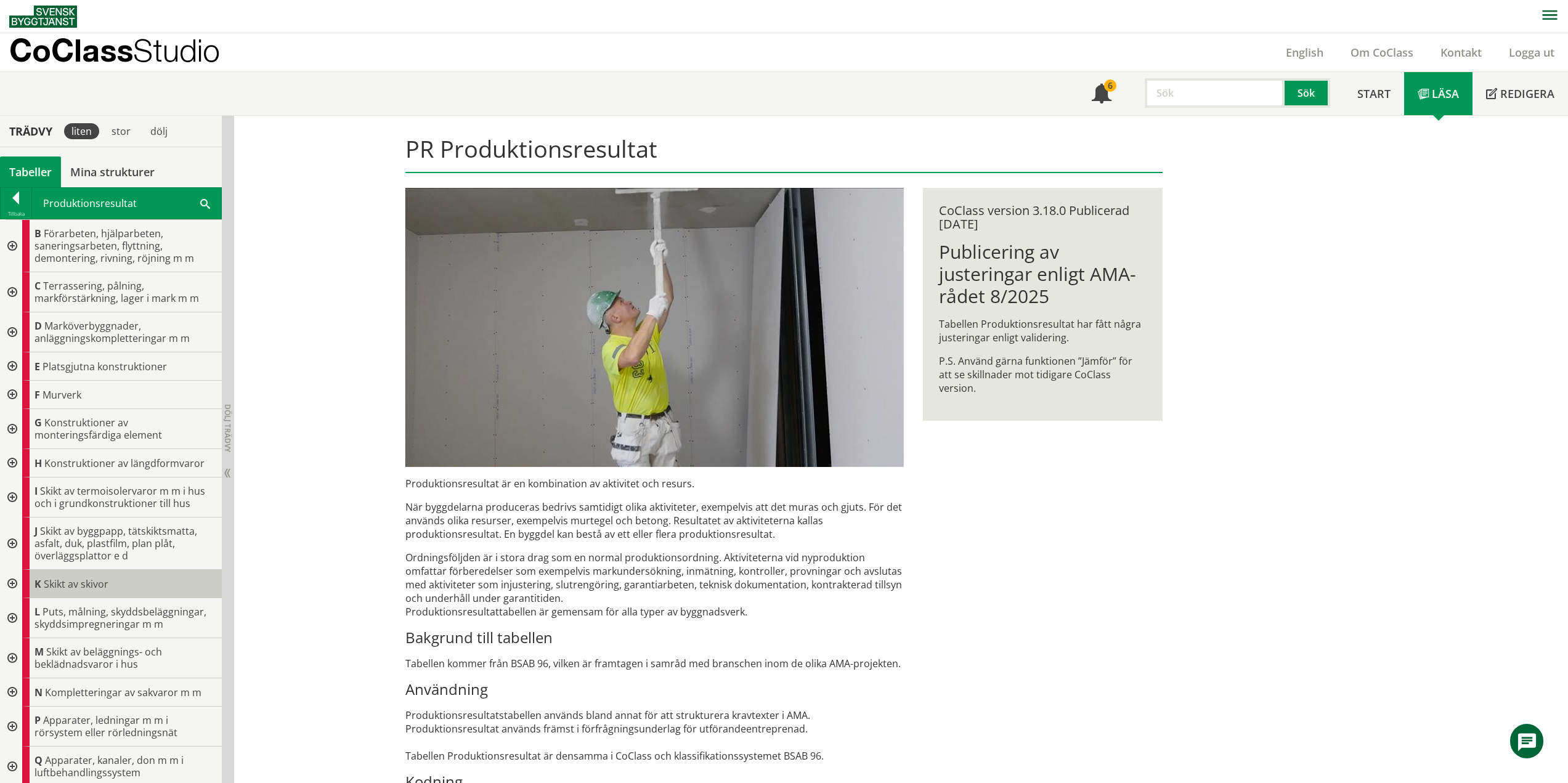
scroll to position [301, 0]
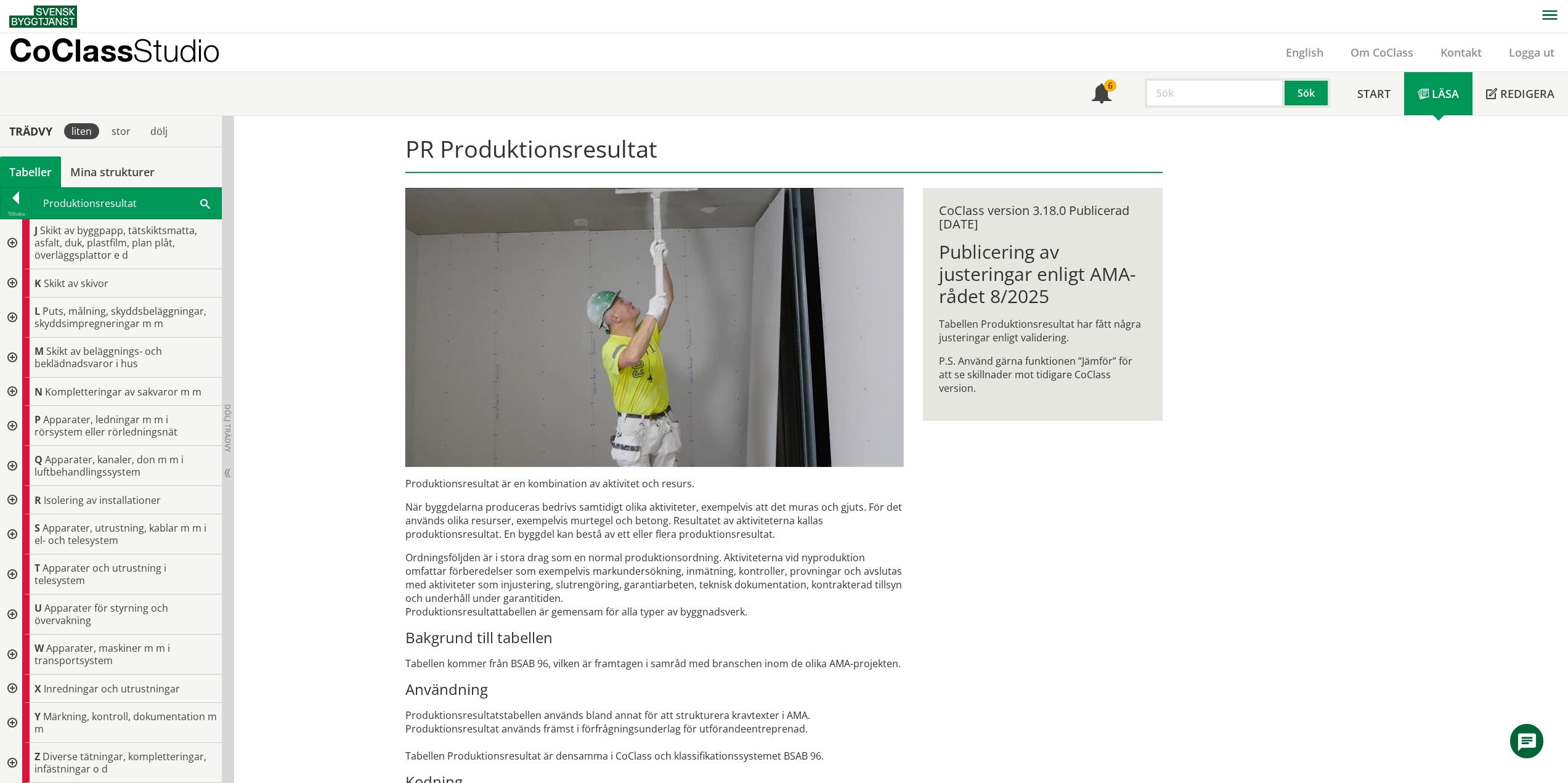
click at [15, 575] on div at bounding box center [11, 574] width 22 height 40
click at [14, 199] on div at bounding box center [16, 200] width 31 height 17
